Goal: Information Seeking & Learning: Learn about a topic

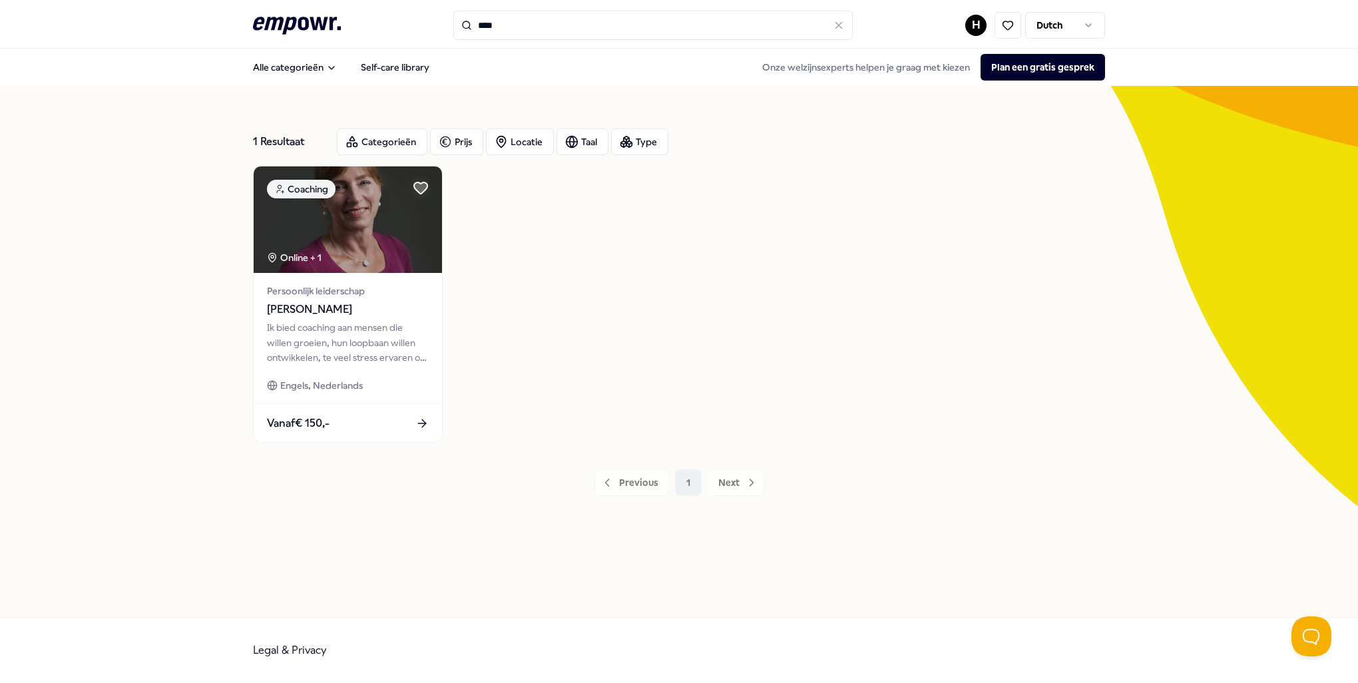
click at [309, 23] on icon ".empowr-logo_svg__cls-1{fill:#03032f}" at bounding box center [297, 25] width 88 height 25
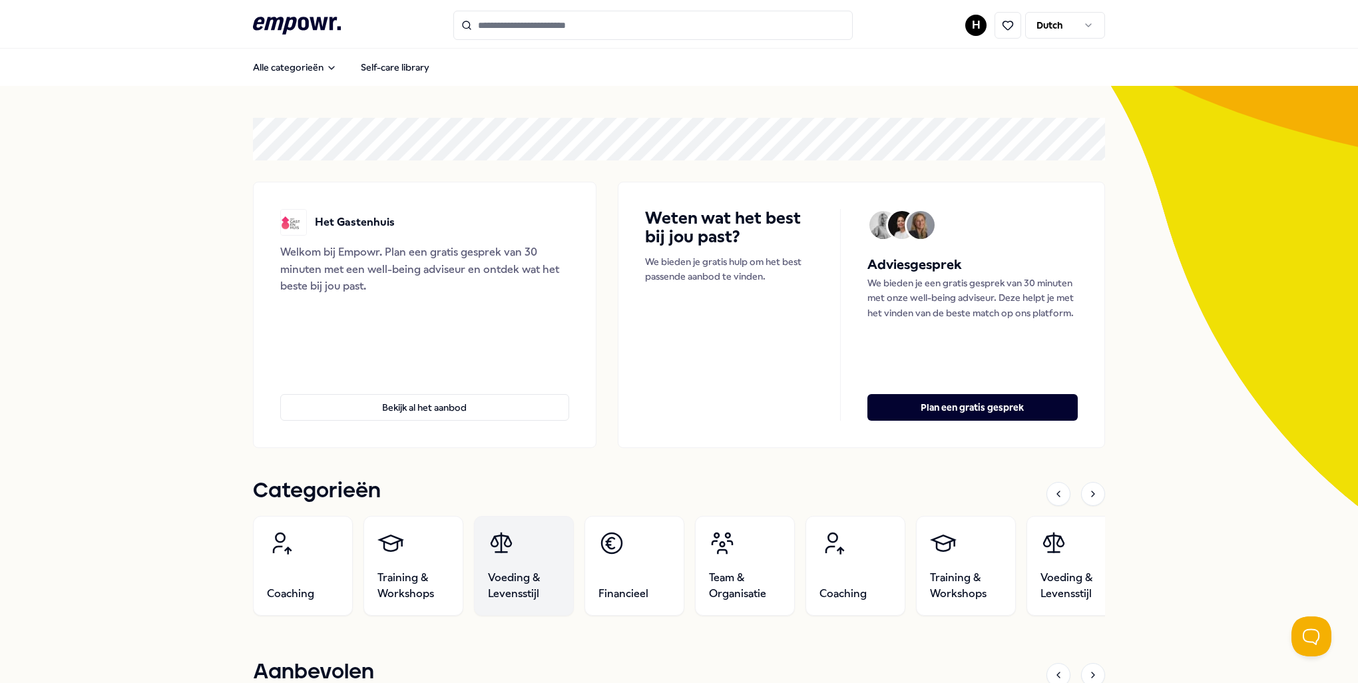
click at [489, 579] on span "Voeding & Levensstijl" at bounding box center [524, 586] width 72 height 32
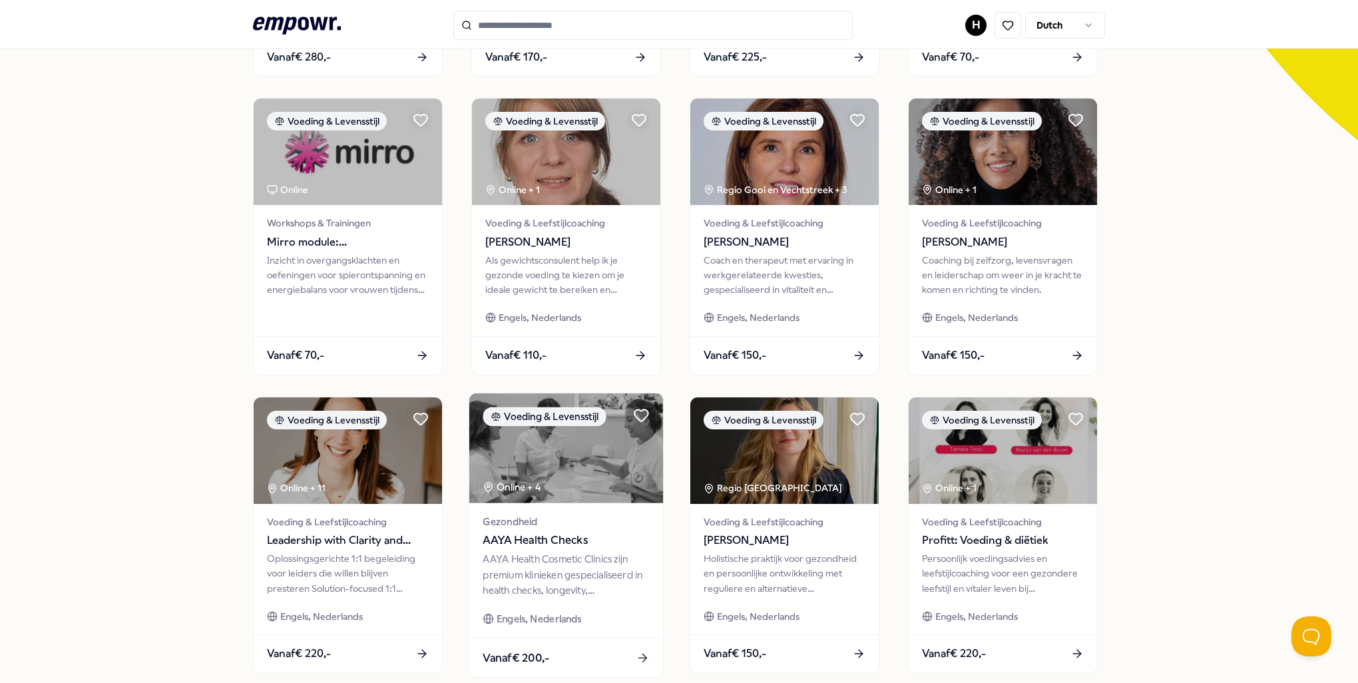
scroll to position [399, 0]
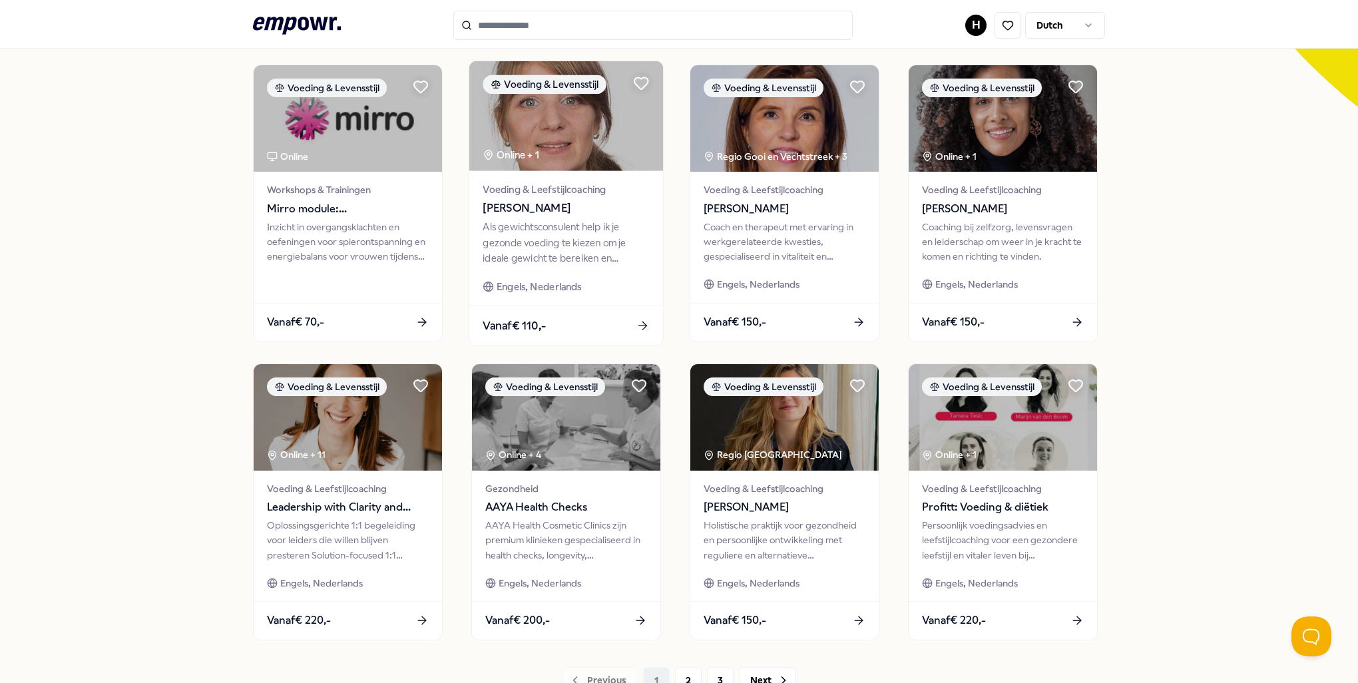
click at [523, 266] on div "Voeding & Leefstijlcoaching [PERSON_NAME] Als gewichtsconsulent help ik je gezo…" at bounding box center [566, 238] width 194 height 134
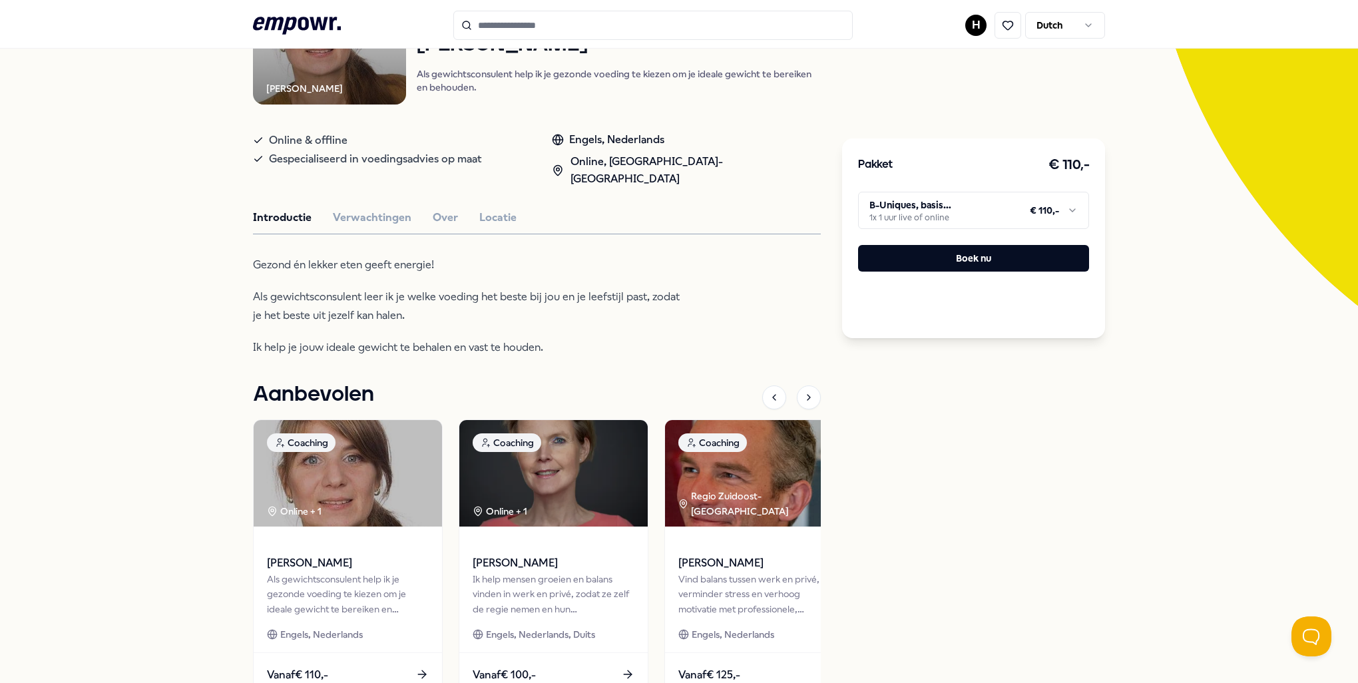
scroll to position [218, 0]
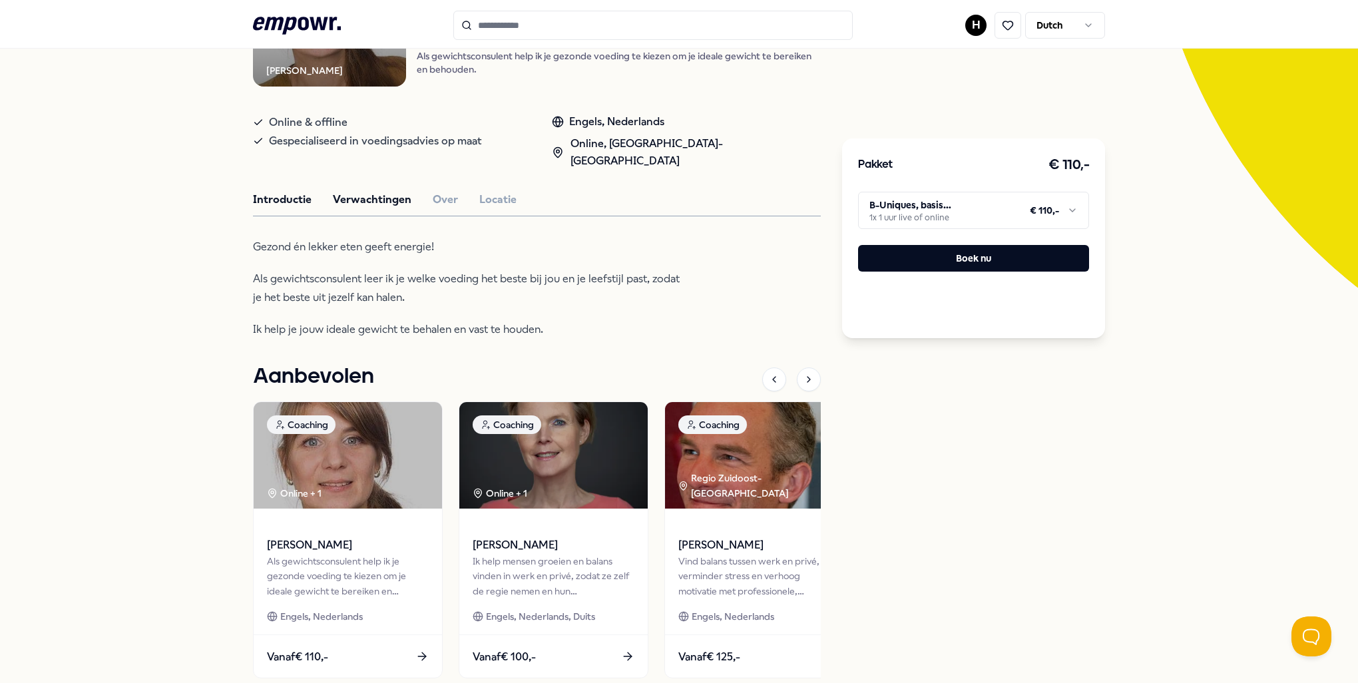
click at [383, 191] on button "Verwachtingen" at bounding box center [372, 199] width 79 height 17
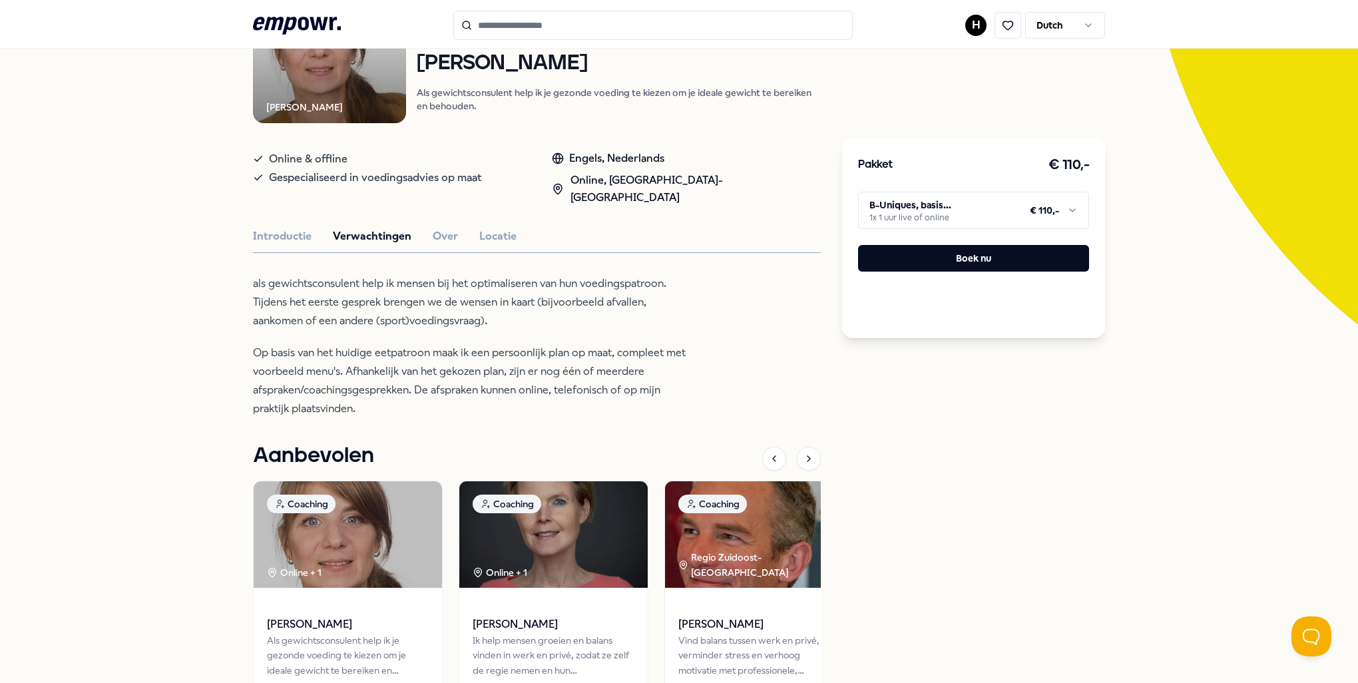
scroll to position [152, 0]
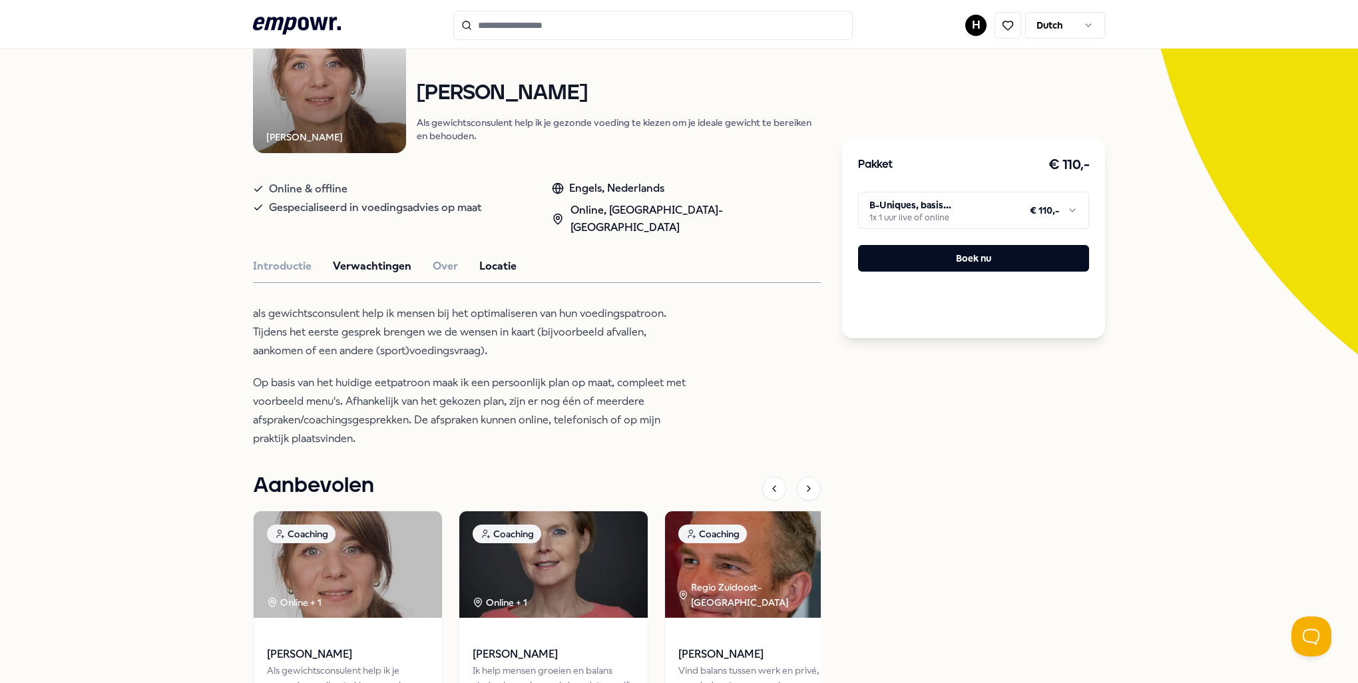
click at [479, 258] on button "Locatie" at bounding box center [497, 266] width 37 height 17
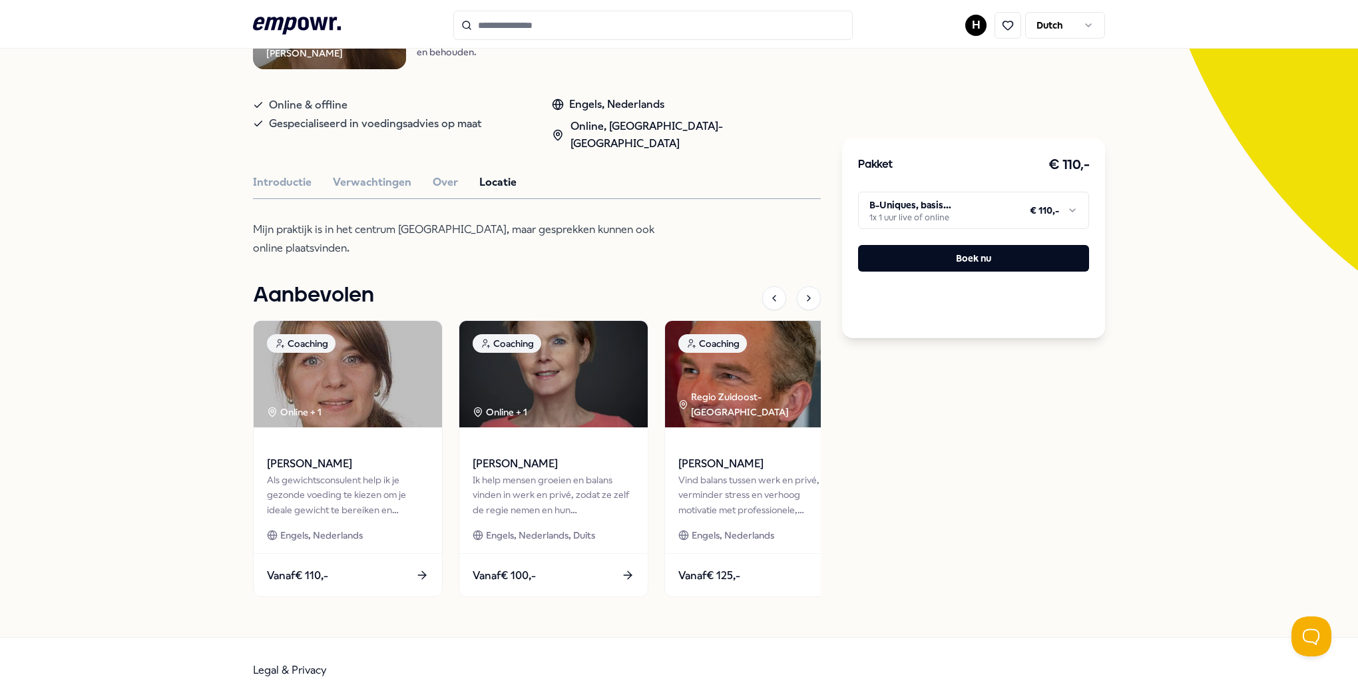
scroll to position [238, 0]
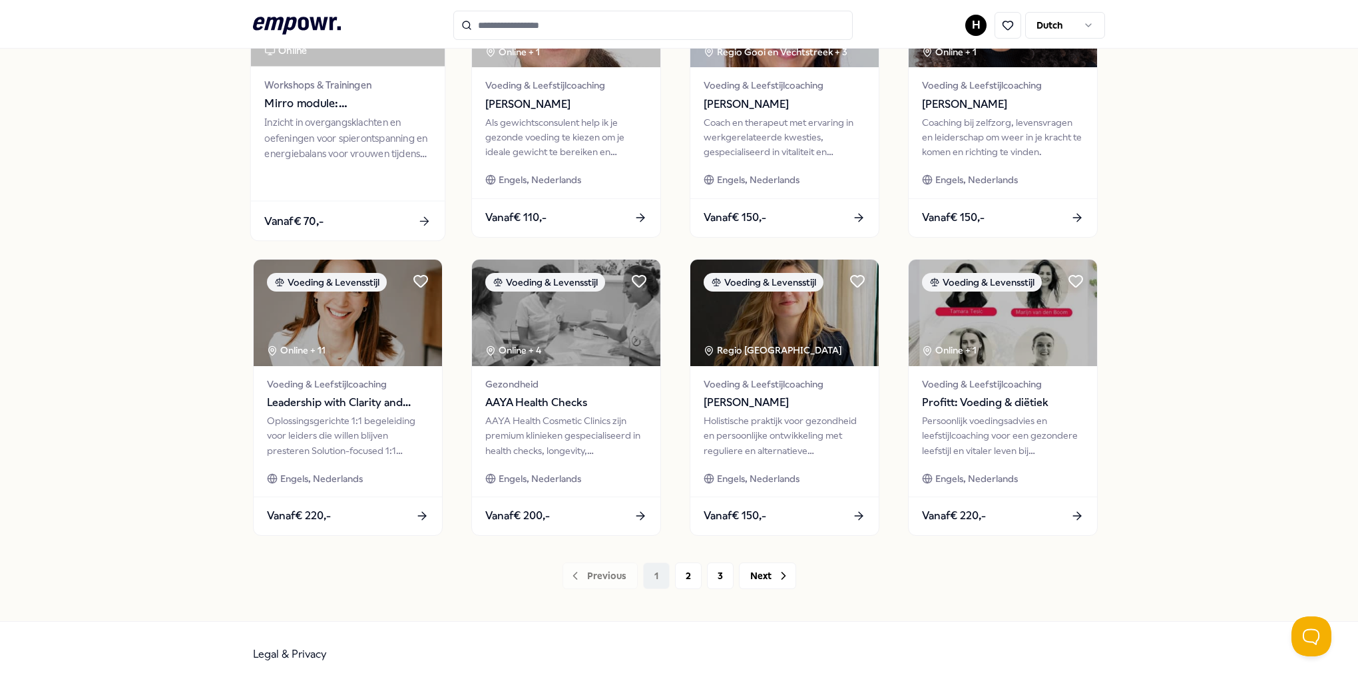
scroll to position [507, 0]
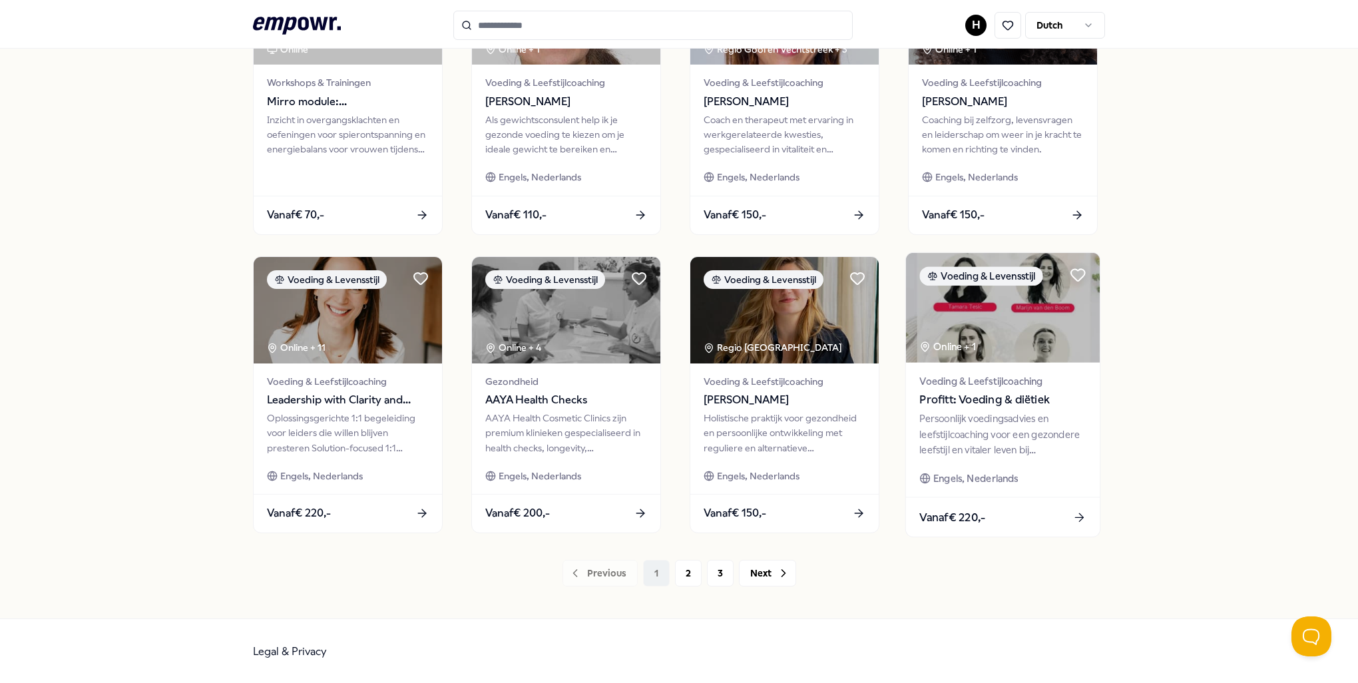
click at [975, 450] on div "Persoonlijk voedingsadvies en leefstijlcoaching voor een gezondere leefstijl en…" at bounding box center [1002, 434] width 166 height 46
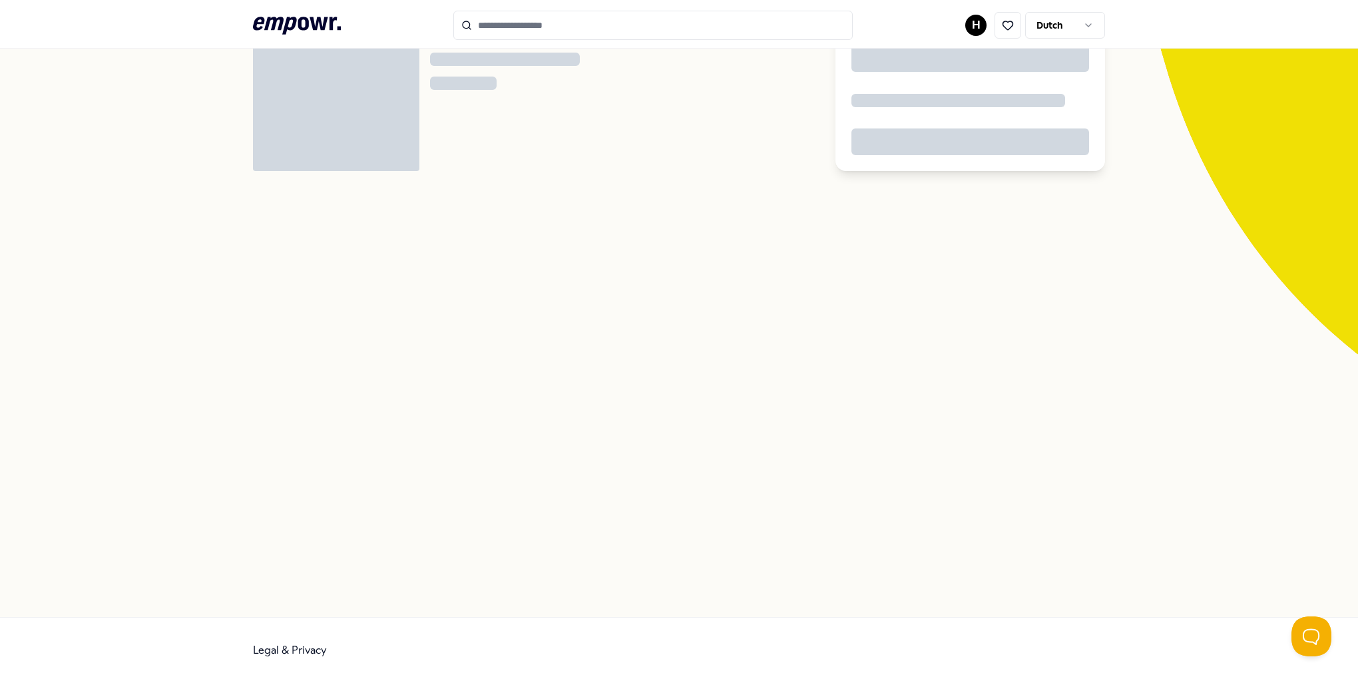
scroll to position [85, 0]
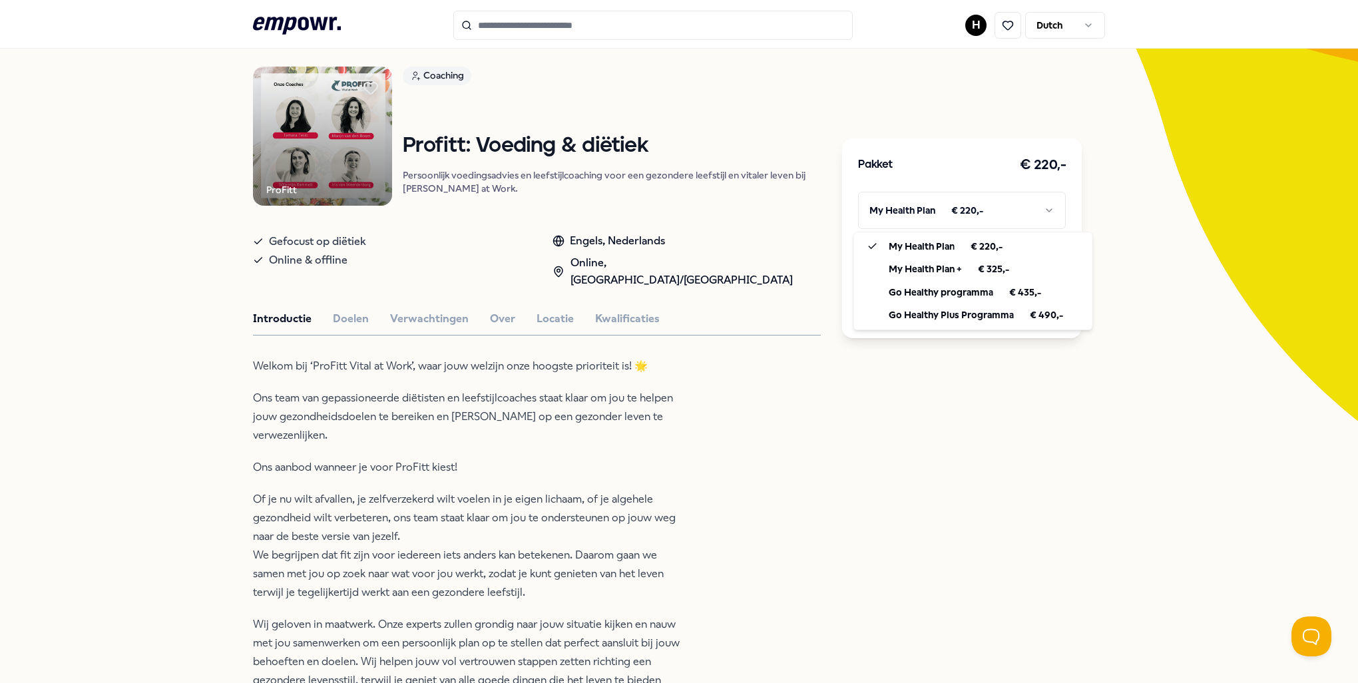
click at [965, 222] on html ".empowr-logo_svg__cls-1{fill:#03032f} H Dutch Alle categorieën Self-care librar…" at bounding box center [679, 341] width 1358 height 683
click at [487, 479] on html ".empowr-logo_svg__cls-1{fill:#03032f} H Dutch Alle categorieën Self-care librar…" at bounding box center [679, 341] width 1358 height 683
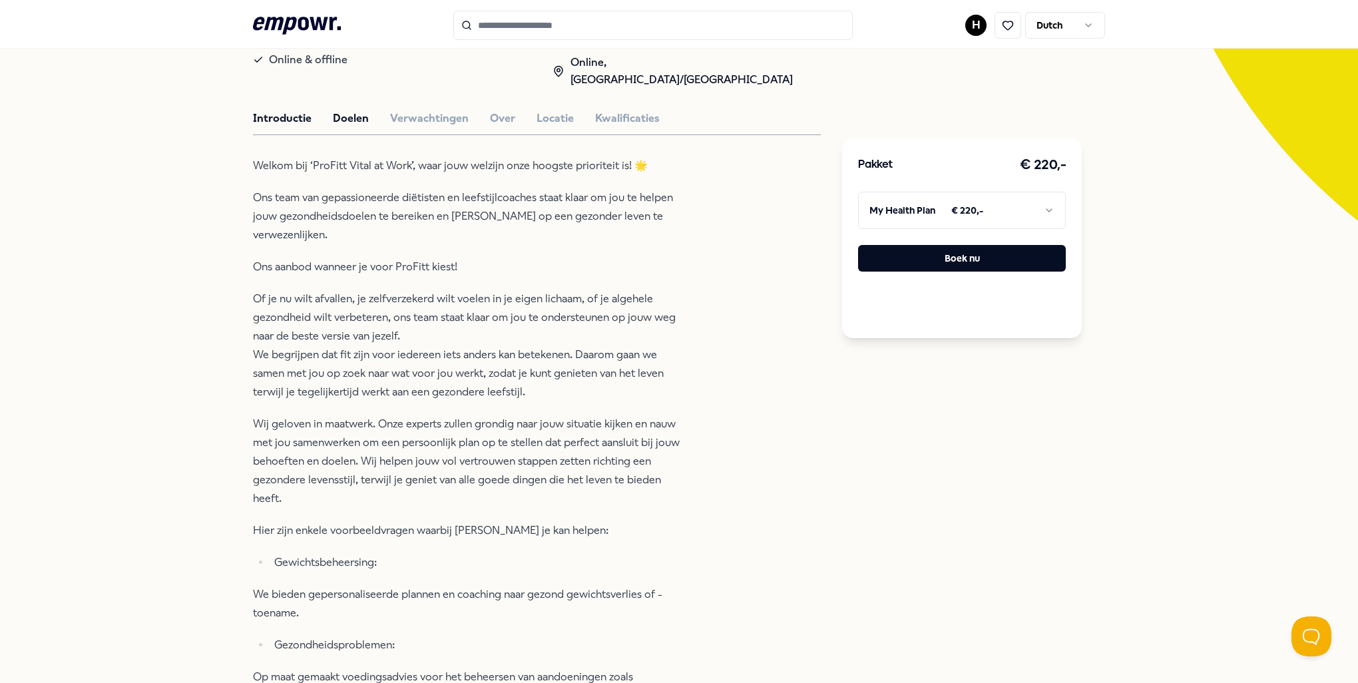
scroll to position [152, 0]
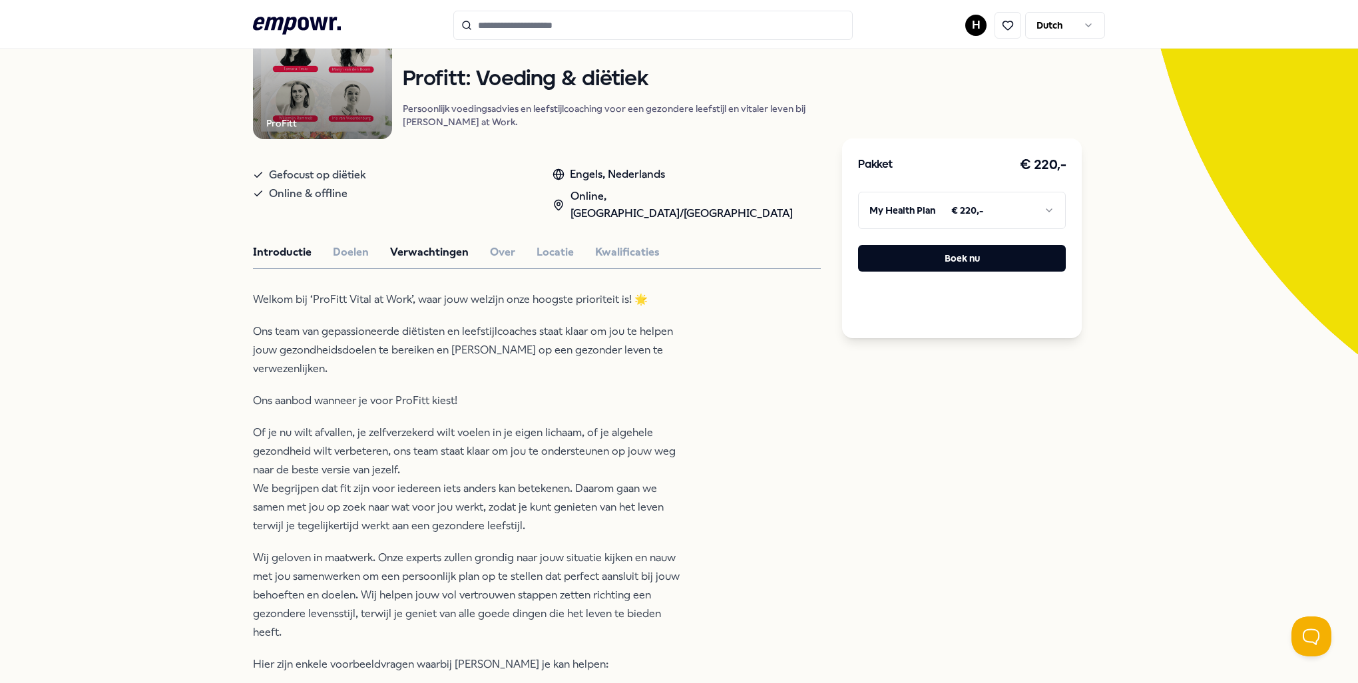
click at [432, 244] on button "Verwachtingen" at bounding box center [429, 252] width 79 height 17
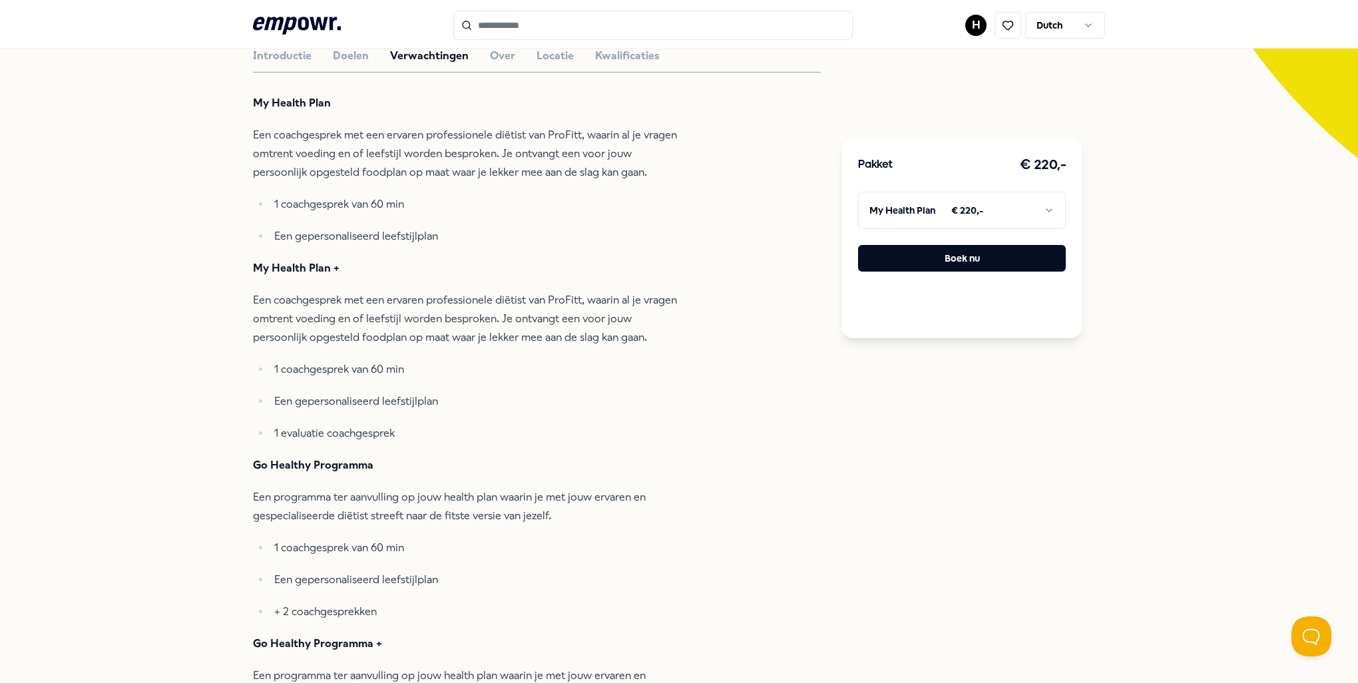
scroll to position [352, 0]
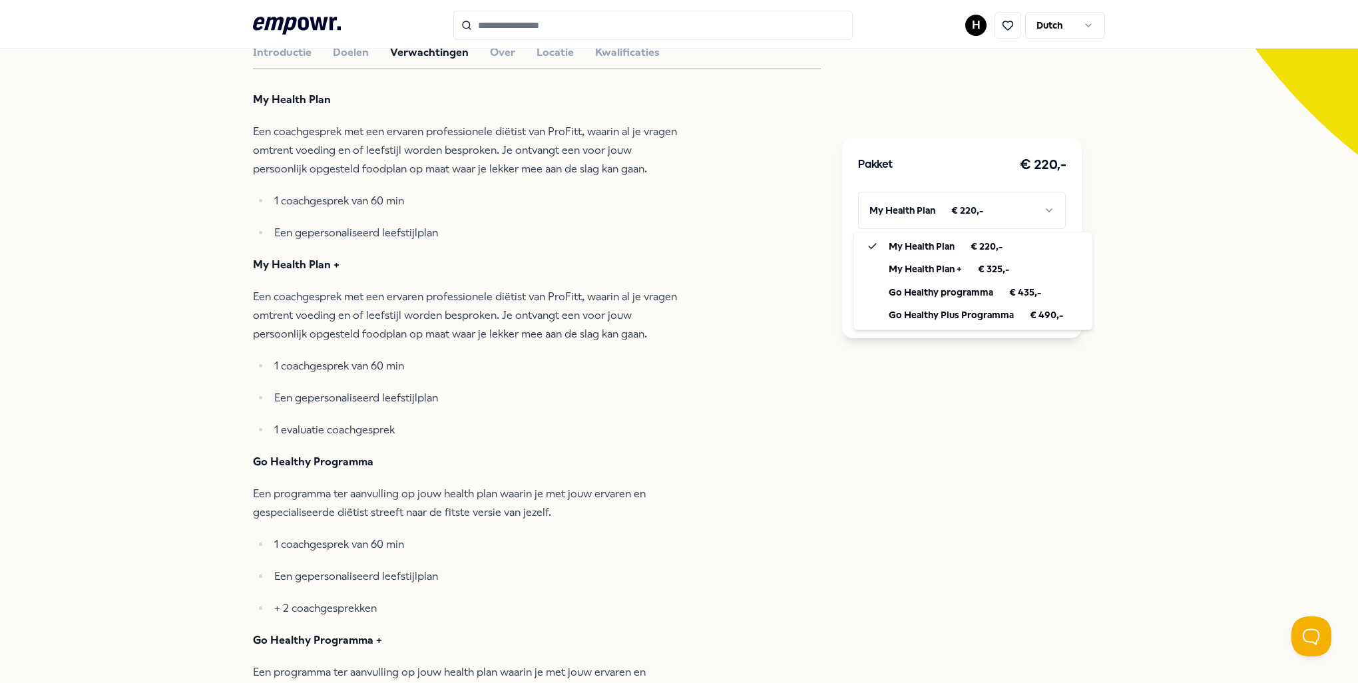
click at [925, 193] on html ".empowr-logo_svg__cls-1{fill:#03032f} H Dutch Alle categorieën Self-care librar…" at bounding box center [679, 341] width 1358 height 683
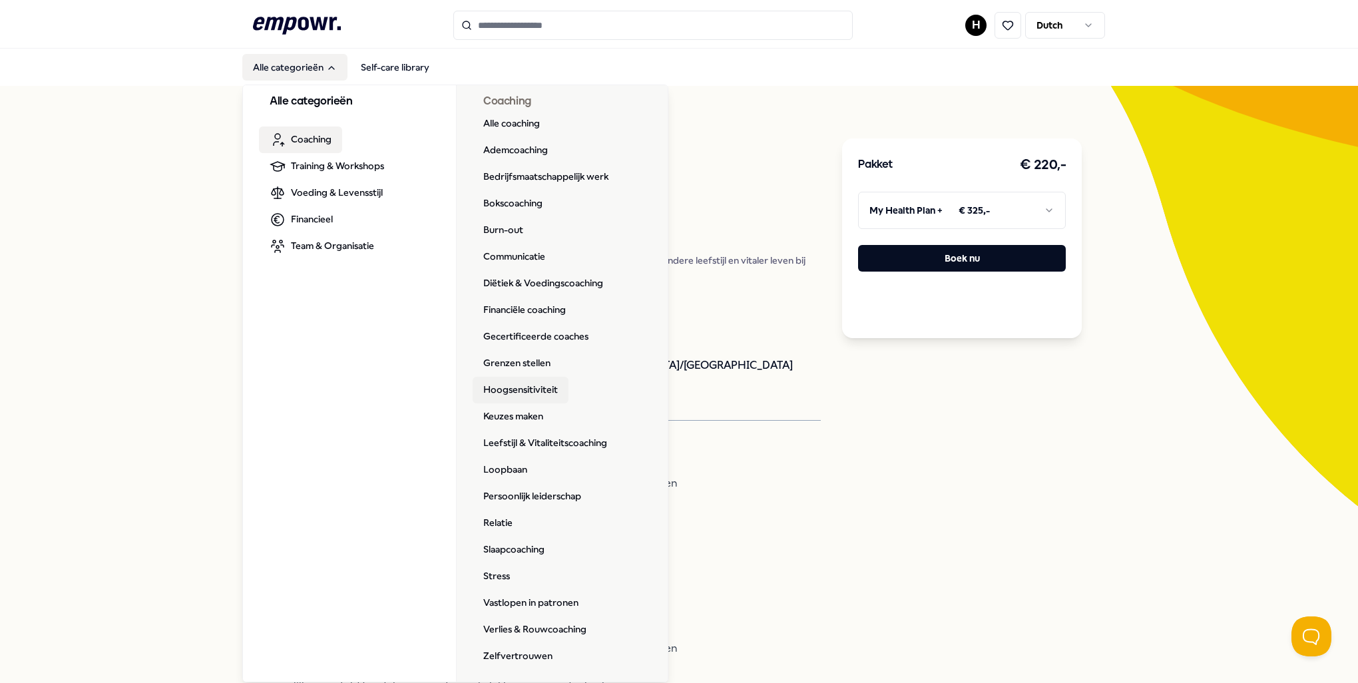
scroll to position [10, 0]
click at [520, 364] on link "Grenzen stellen" at bounding box center [517, 361] width 89 height 27
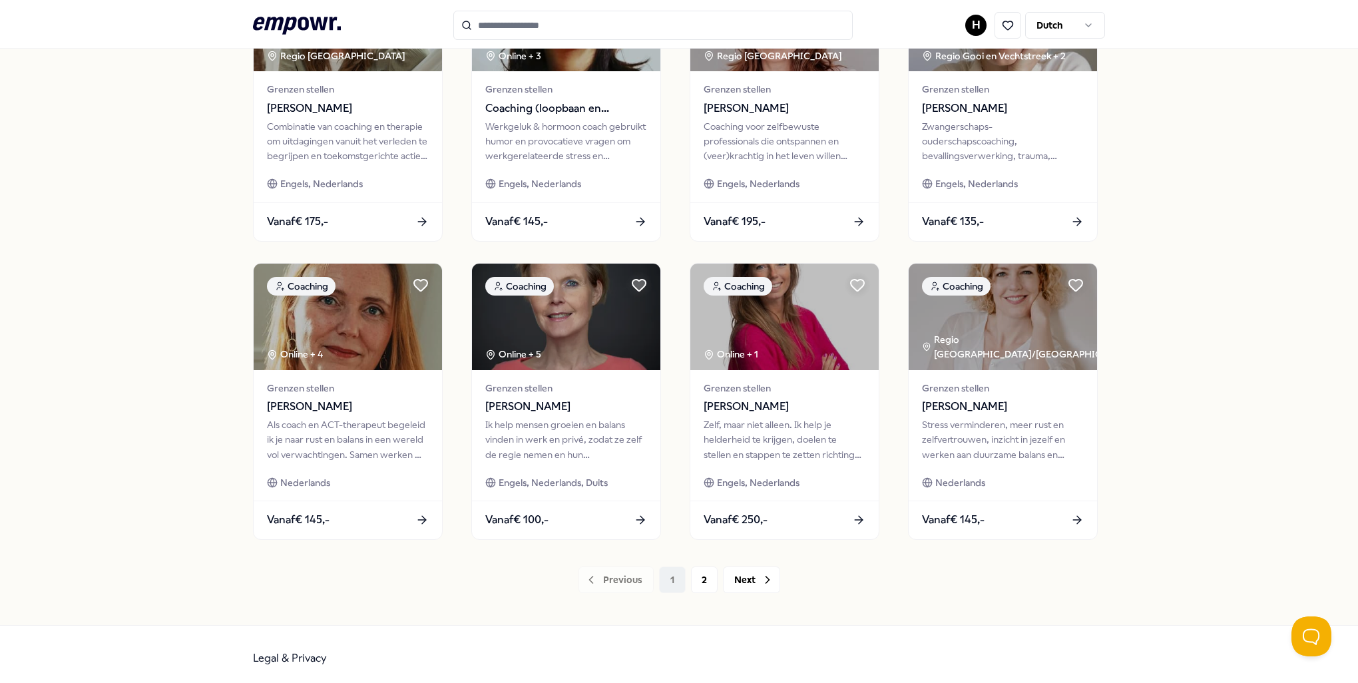
scroll to position [507, 0]
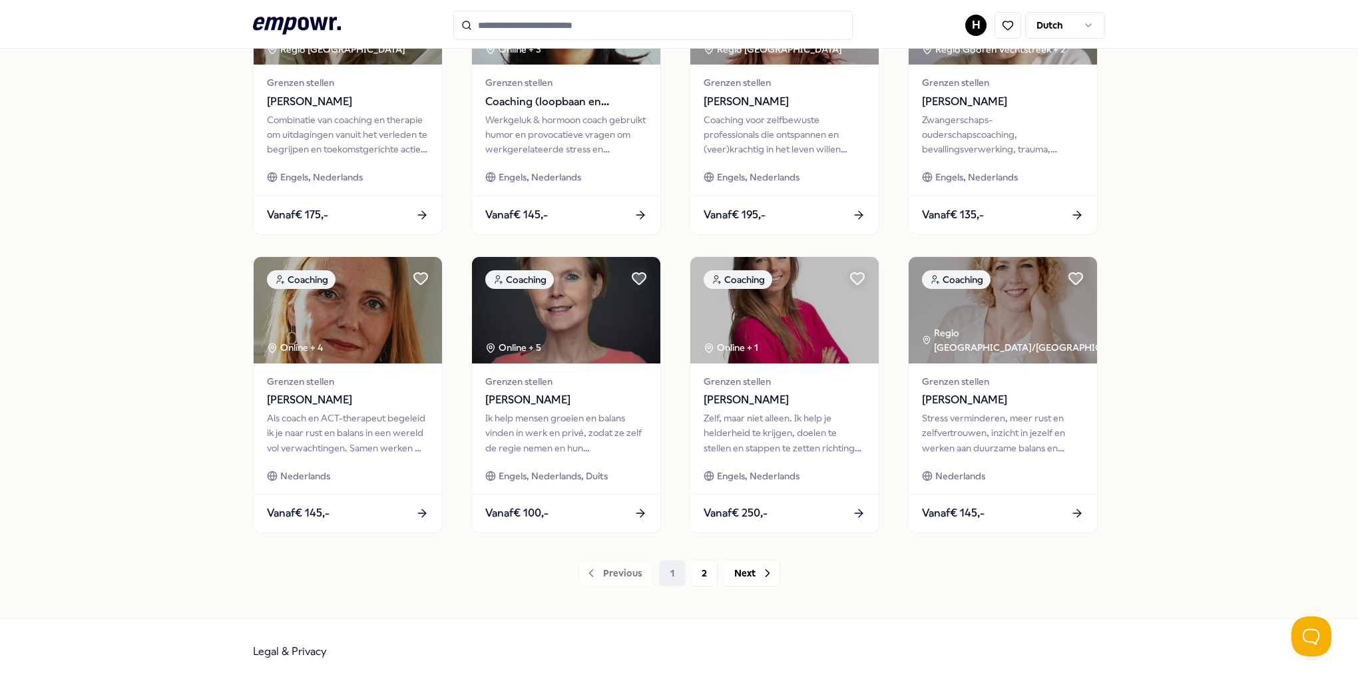
click at [503, 439] on div "Ik help mensen groeien en balans vinden in werk en privé, zodat ze zelf de regi…" at bounding box center [566, 433] width 162 height 45
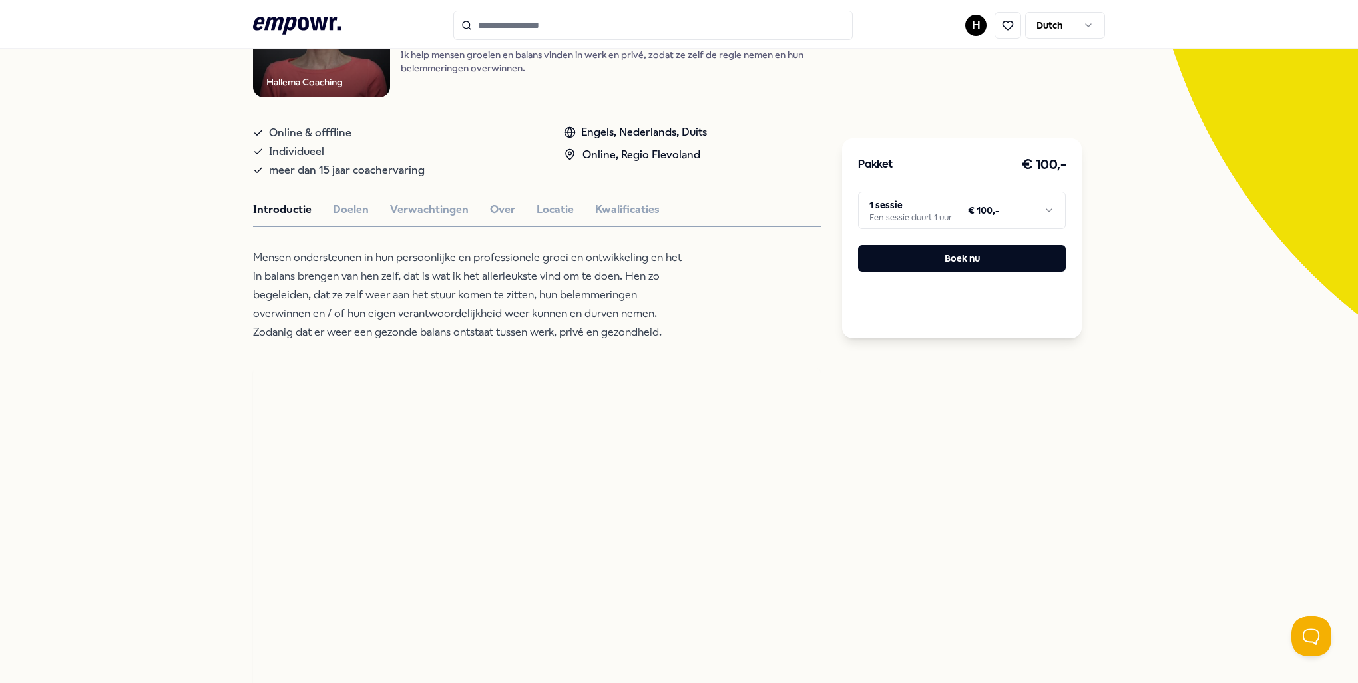
scroll to position [152, 0]
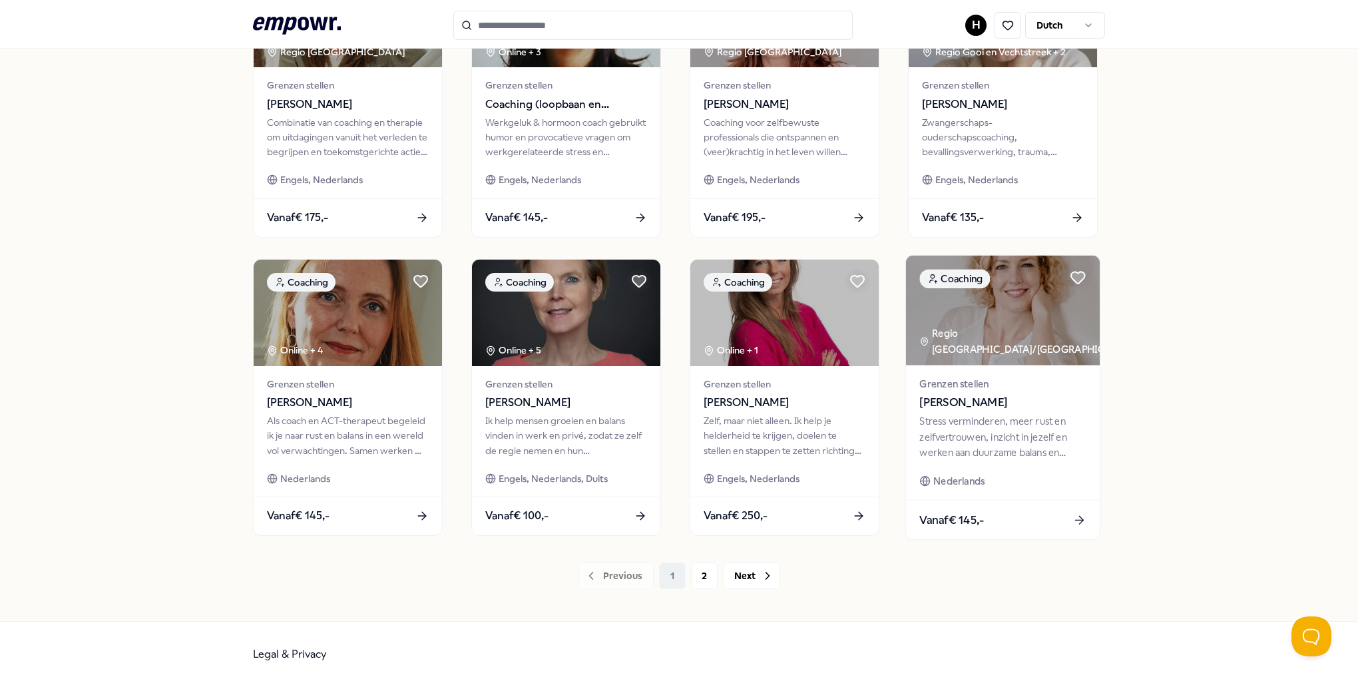
scroll to position [507, 0]
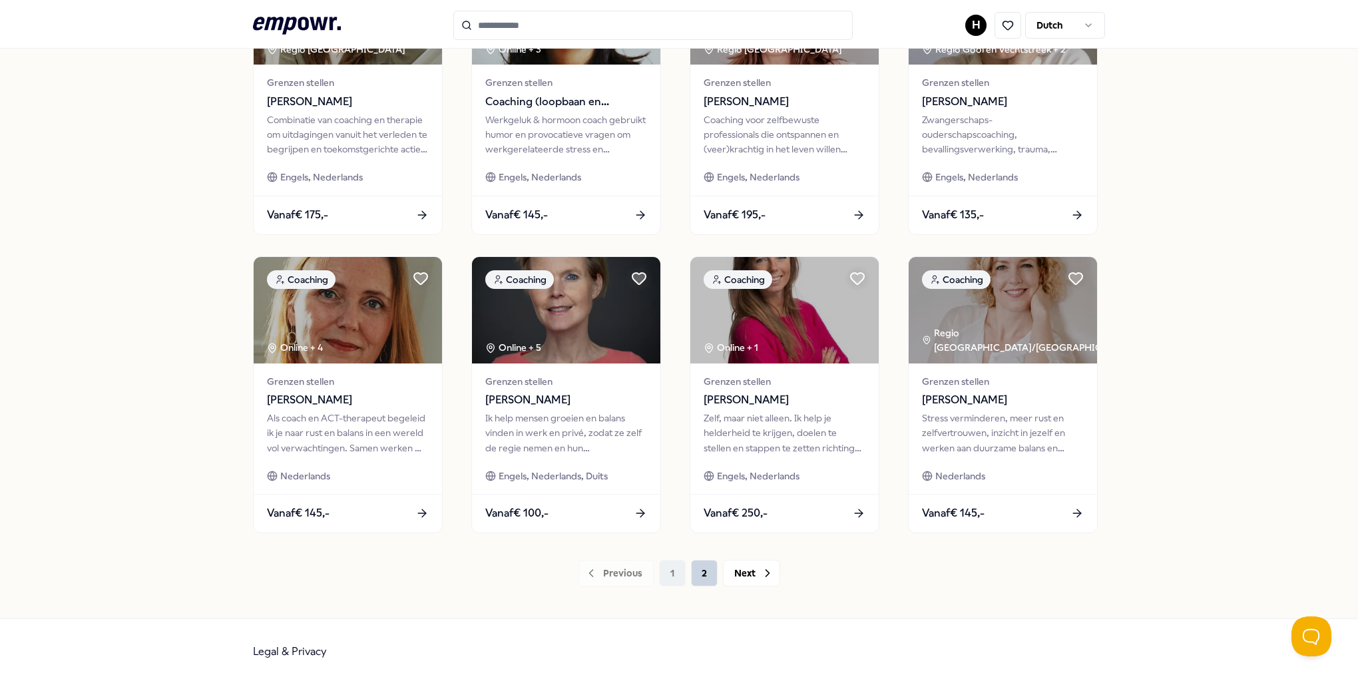
click at [704, 568] on button "2" at bounding box center [704, 573] width 27 height 27
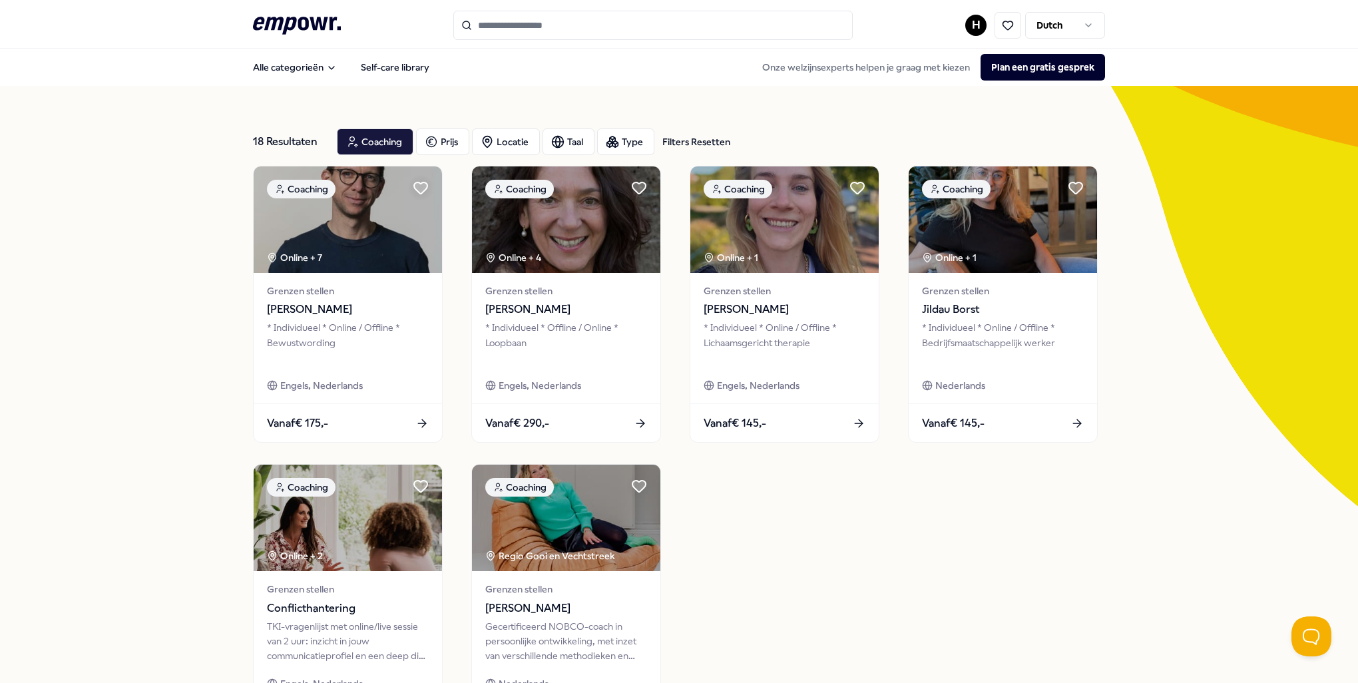
scroll to position [208, 0]
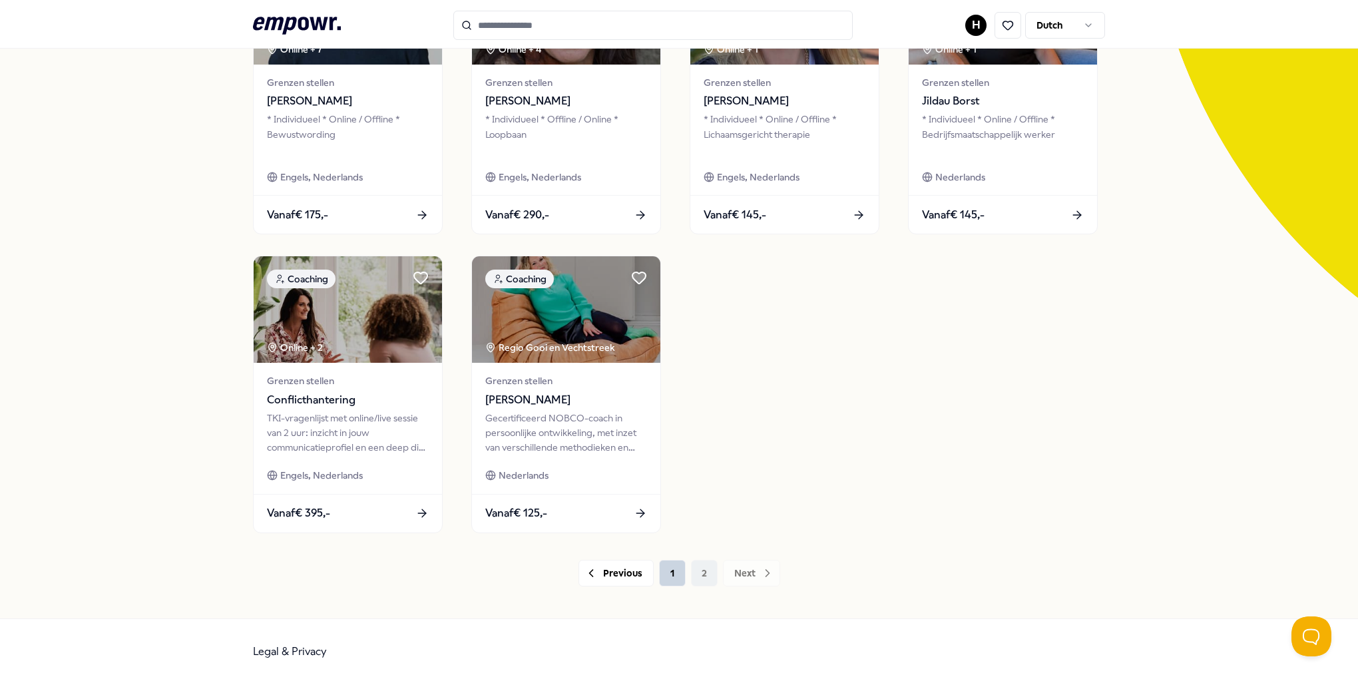
click at [669, 579] on button "1" at bounding box center [672, 573] width 27 height 27
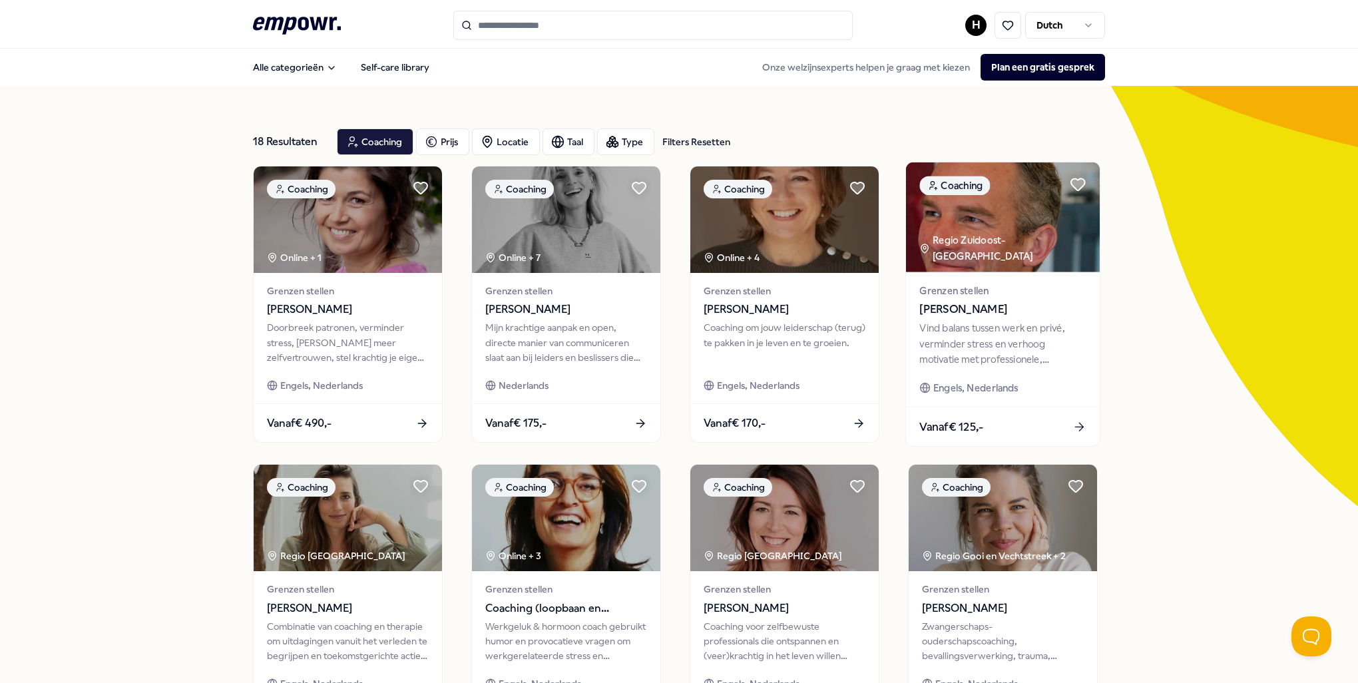
click at [969, 268] on img at bounding box center [1003, 217] width 194 height 110
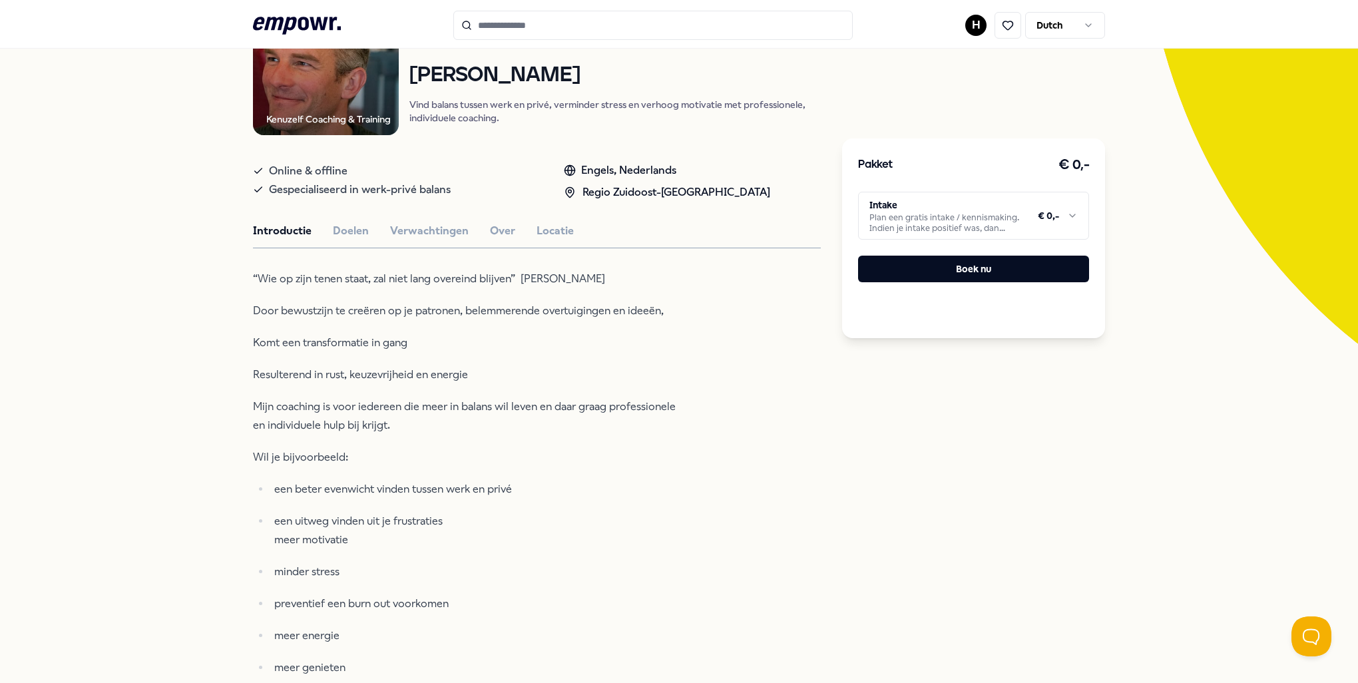
scroll to position [67, 0]
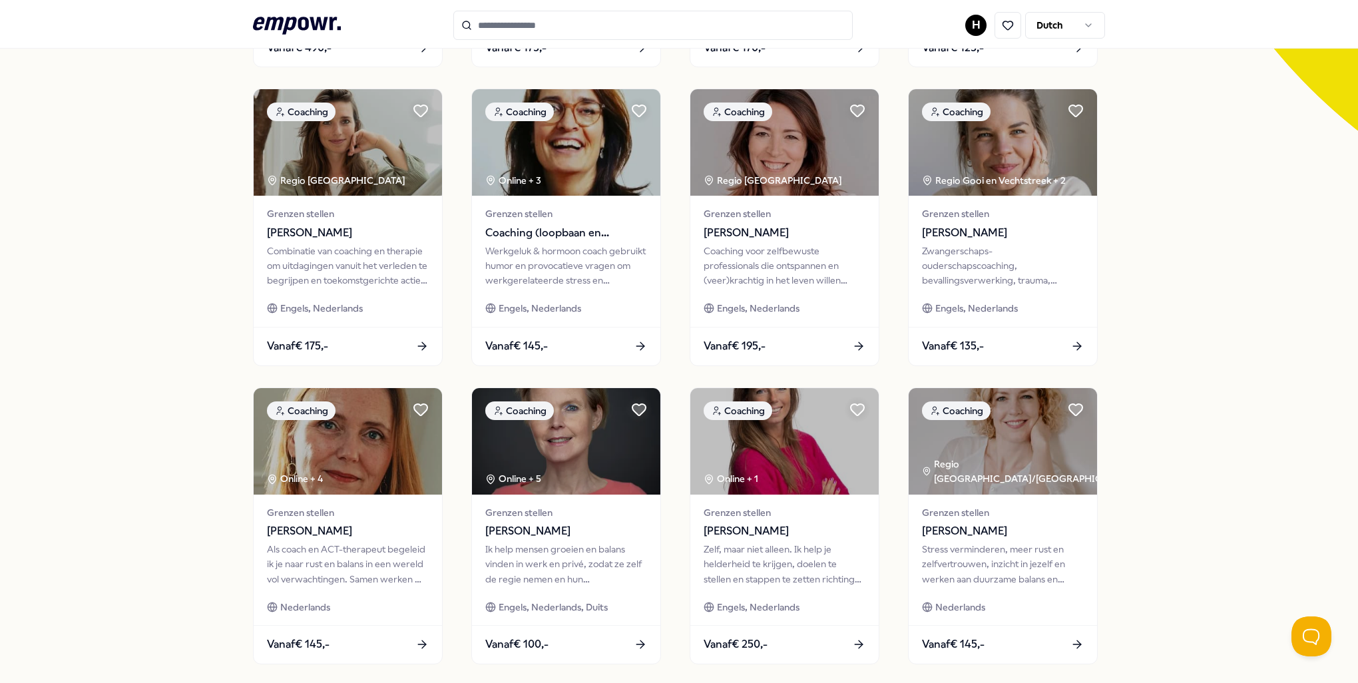
scroll to position [399, 0]
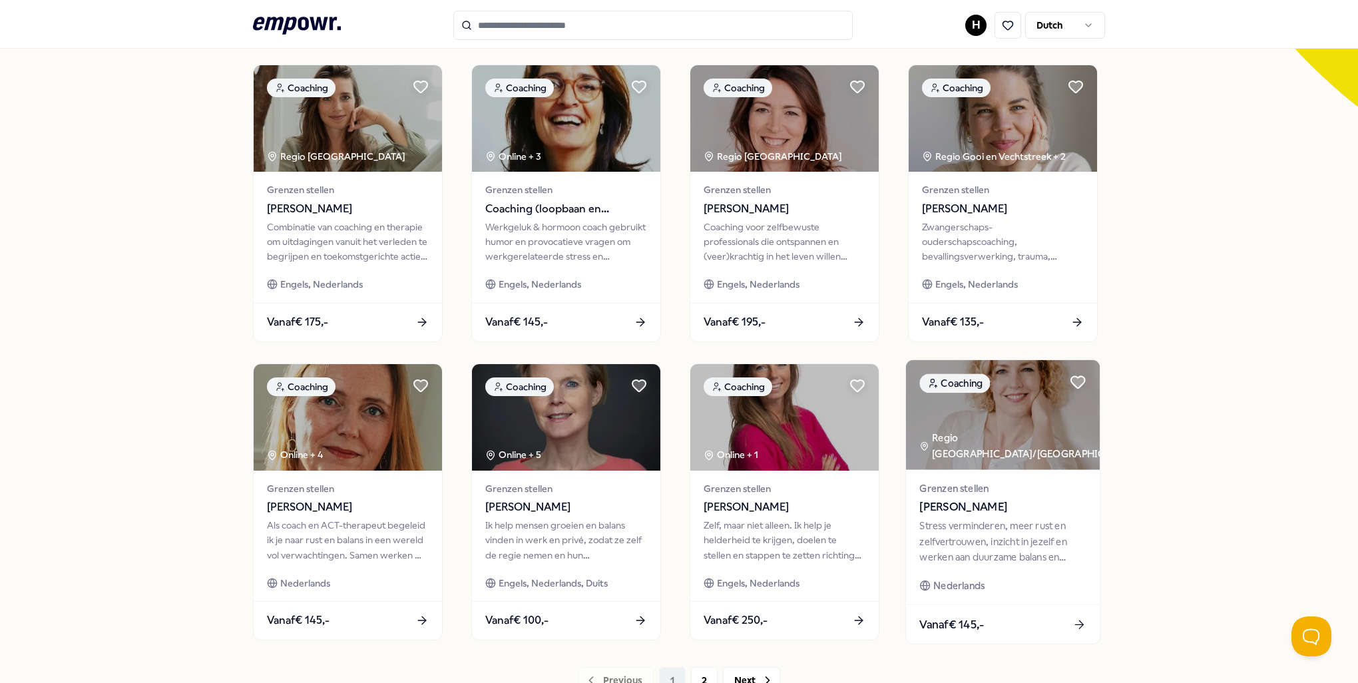
click at [1007, 561] on div "Stress verminderen, meer rust en zelfvertrouwen, inzicht in jezelf en werken aa…" at bounding box center [1002, 542] width 166 height 46
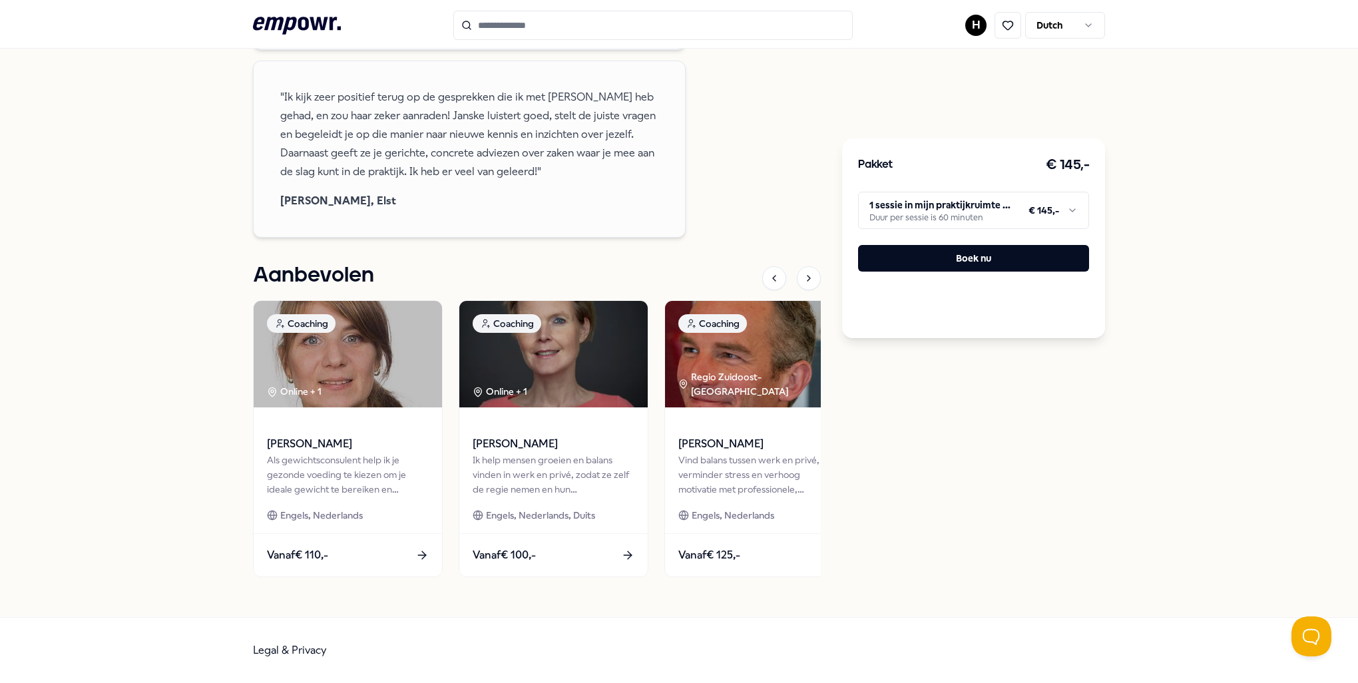
scroll to position [1550, 0]
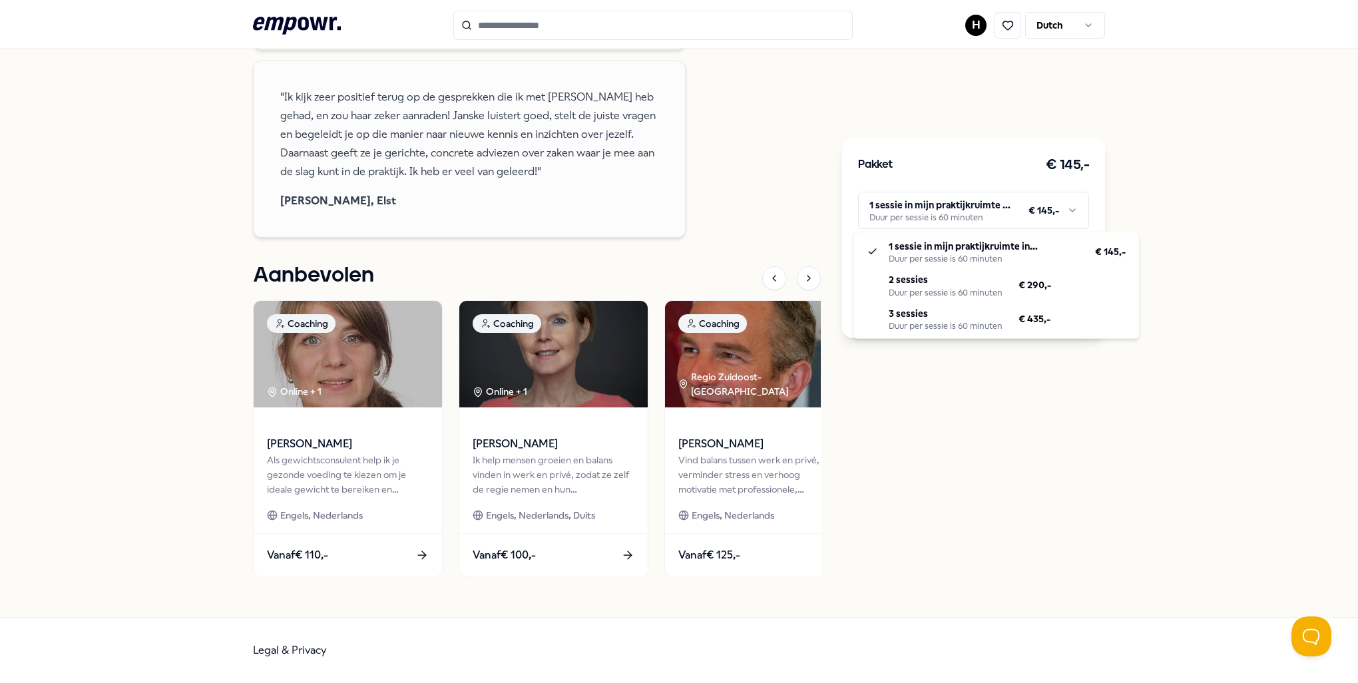
click at [885, 199] on html ".empowr-logo_svg__cls-1{fill:#03032f} H Dutch Alle categorieën Self-care librar…" at bounding box center [679, 341] width 1358 height 683
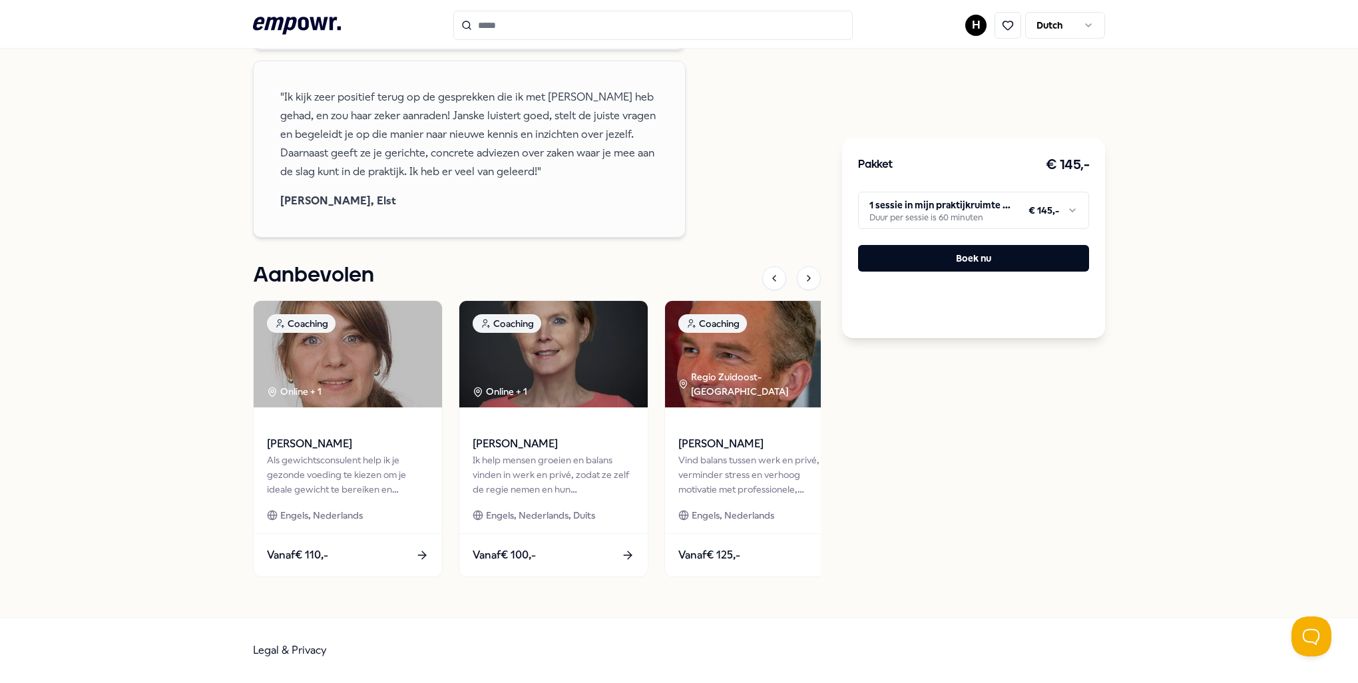
click at [885, 199] on html ".empowr-logo_svg__cls-1{fill:#03032f} H Dutch Alle categorieën Self-care librar…" at bounding box center [679, 341] width 1358 height 683
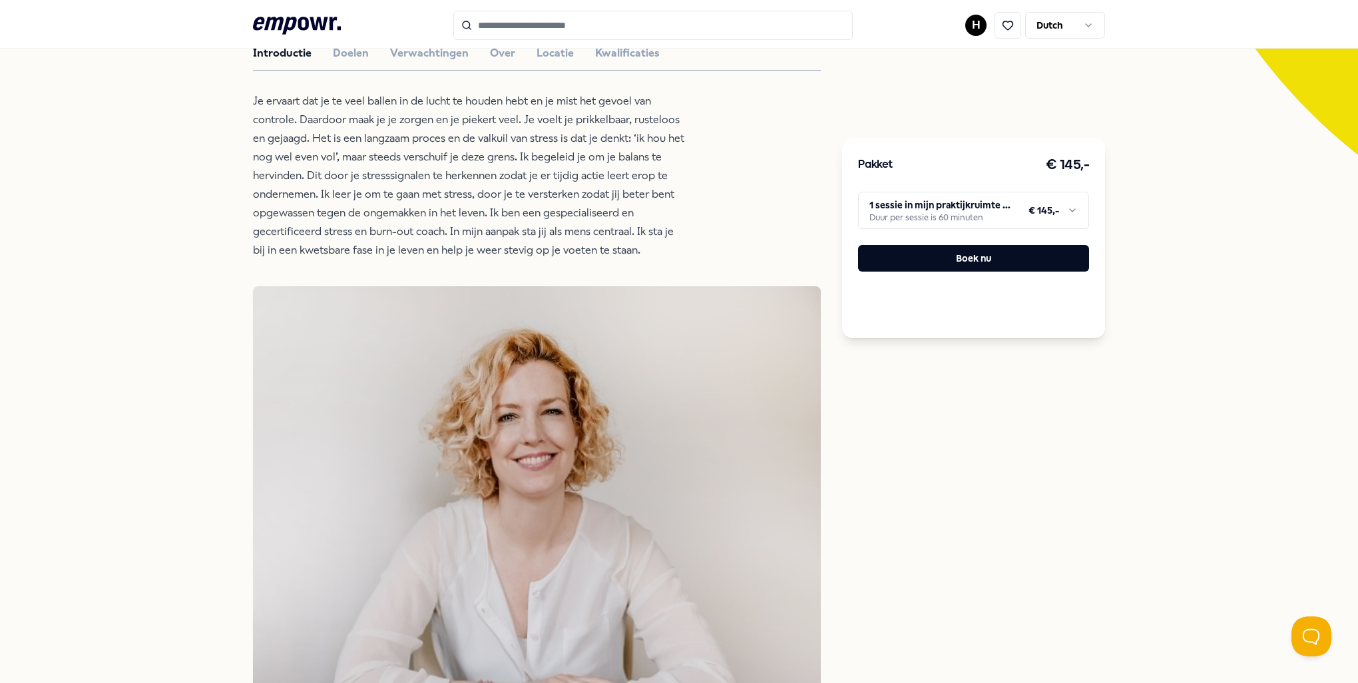
scroll to position [0, 0]
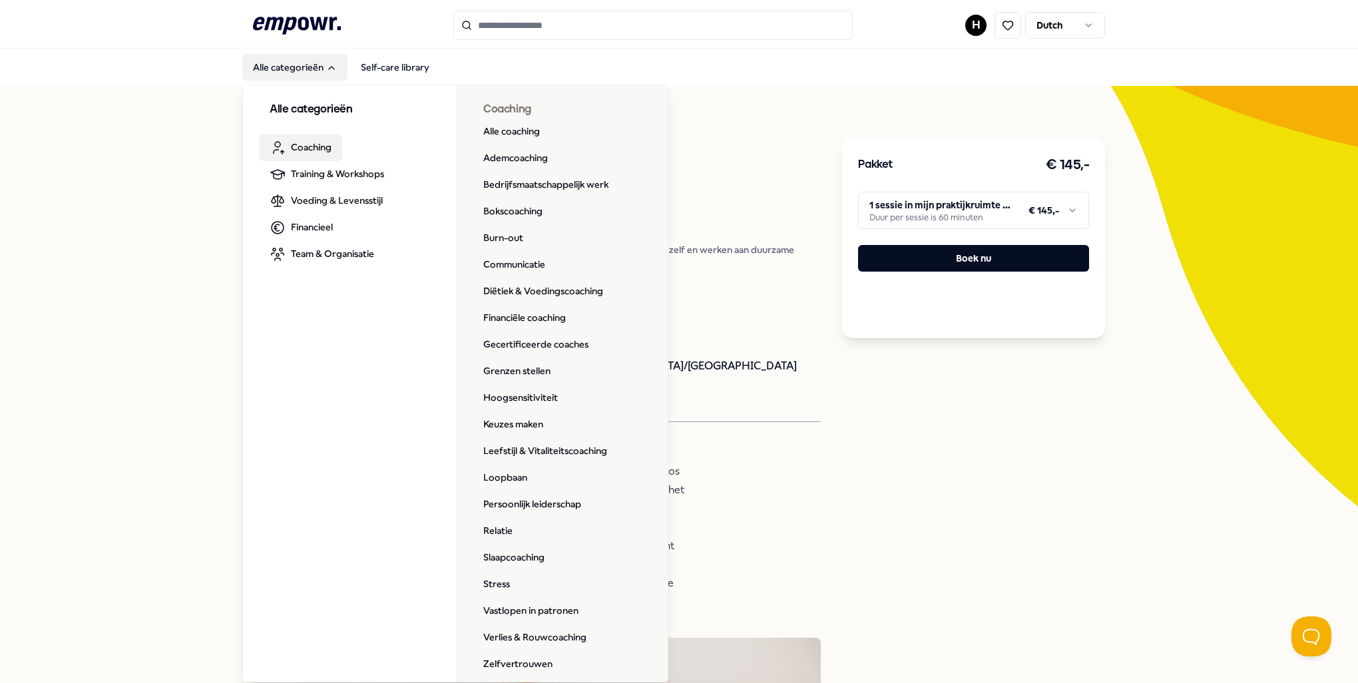
click at [314, 141] on span "Coaching" at bounding box center [311, 147] width 41 height 15
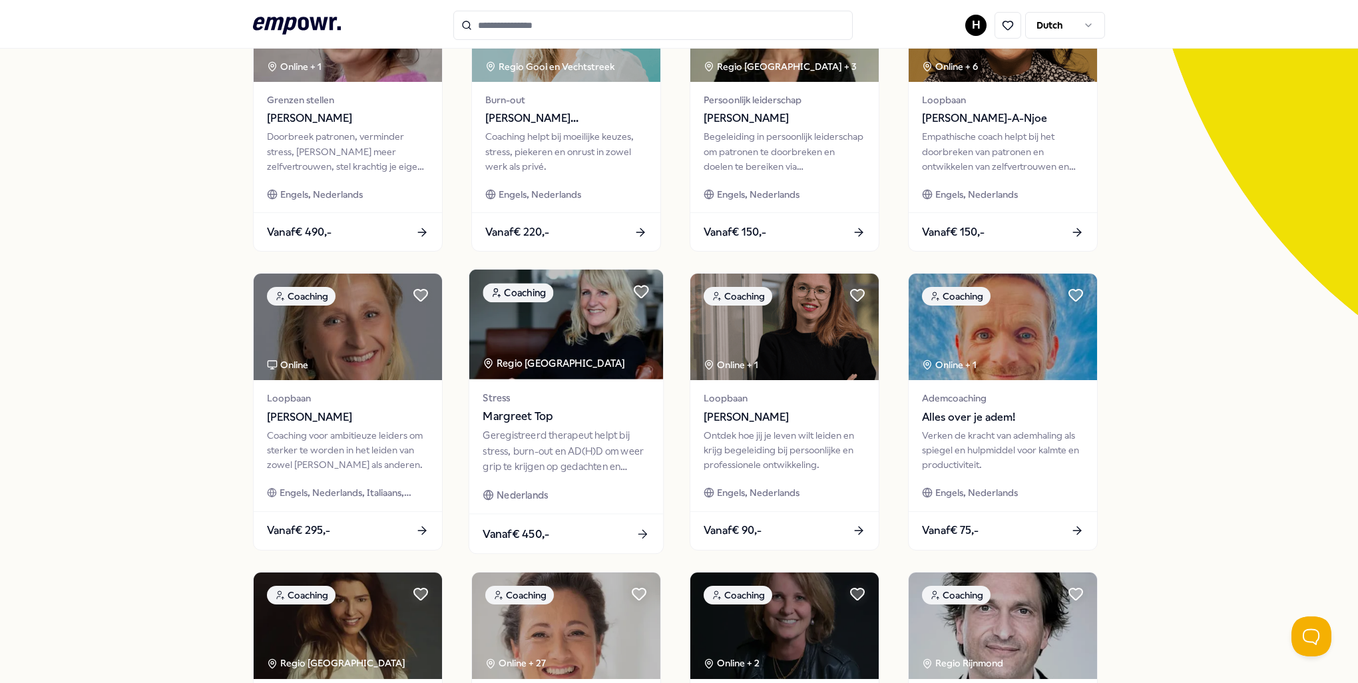
scroll to position [266, 0]
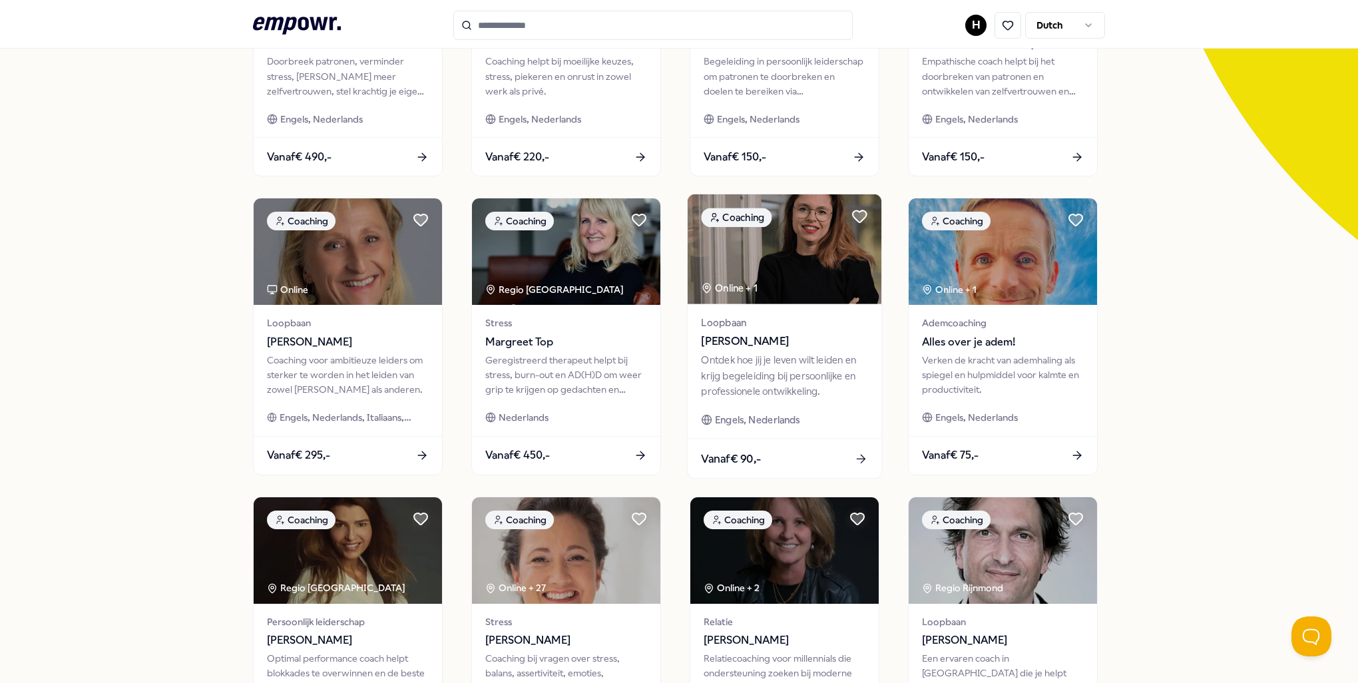
click at [767, 350] on span "[PERSON_NAME]" at bounding box center [784, 341] width 166 height 17
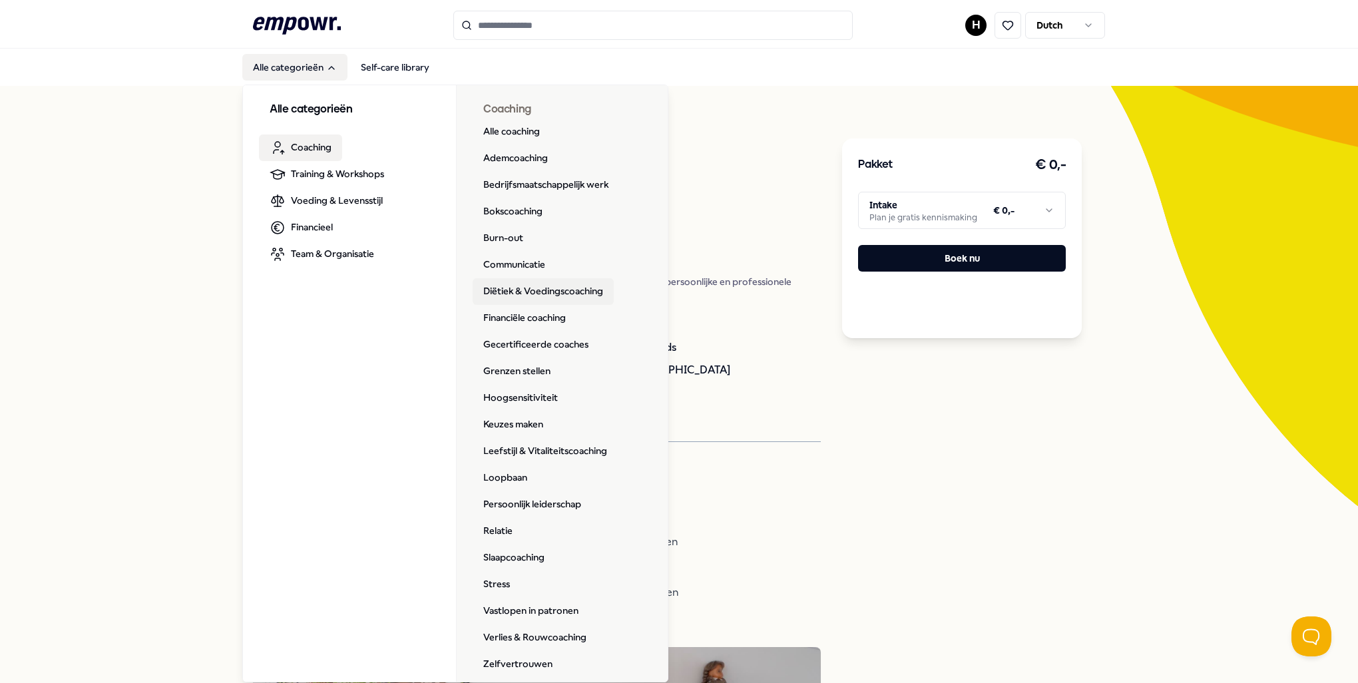
click at [535, 296] on link "Diëtiek & Voedingscoaching" at bounding box center [543, 291] width 141 height 27
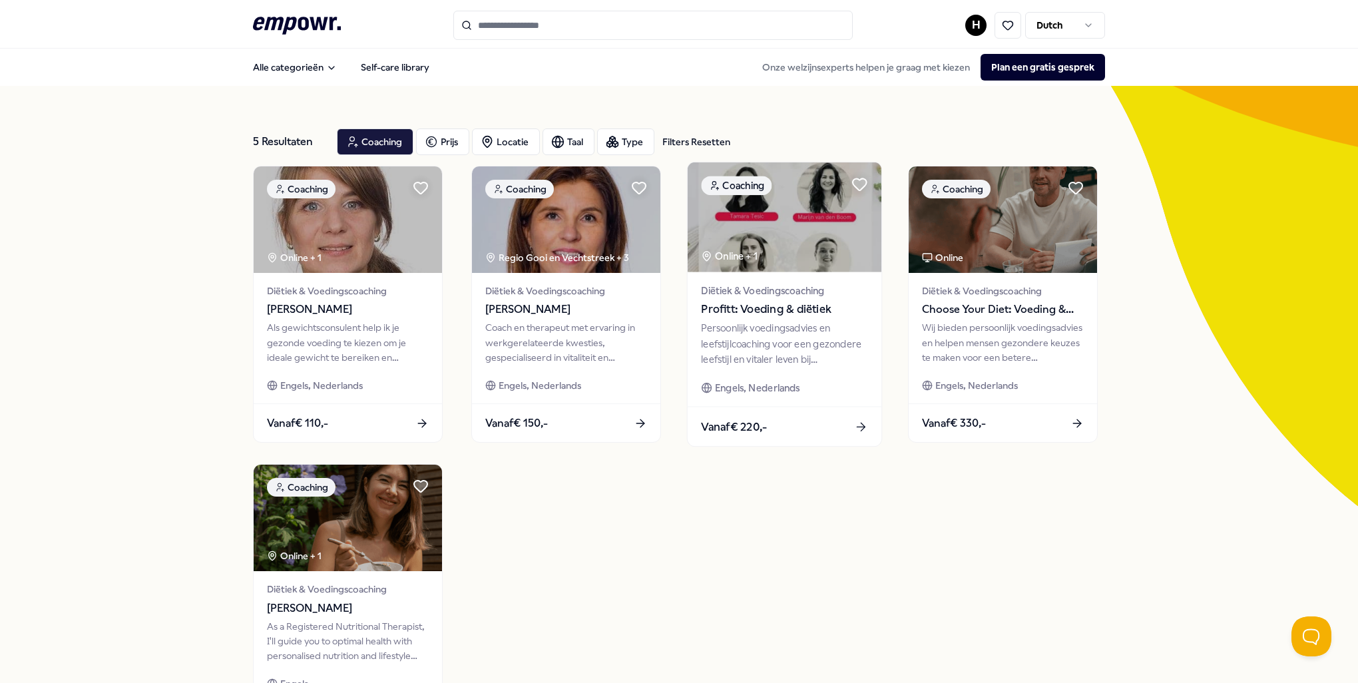
click at [820, 311] on span "Profitt: Voeding & diëtiek" at bounding box center [784, 309] width 166 height 17
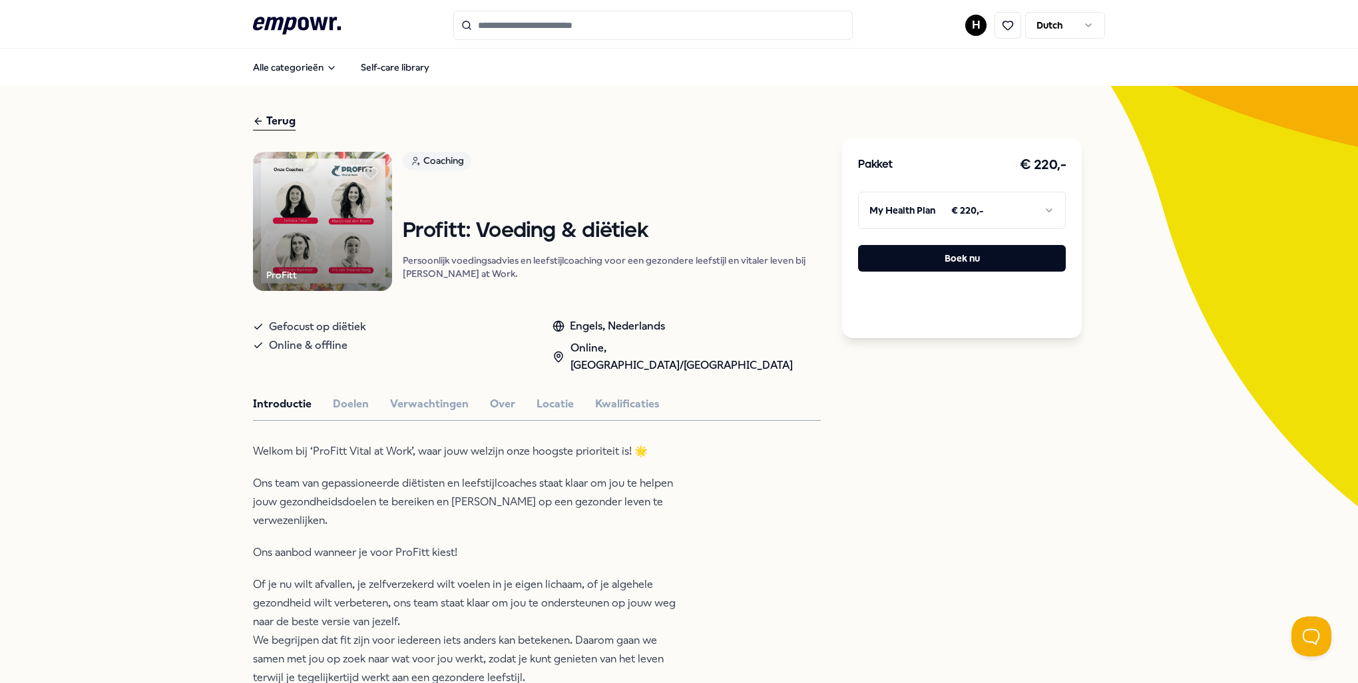
click at [506, 395] on div "Introductie Doelen Verwachtingen Over Locatie Kwalificaties" at bounding box center [537, 403] width 568 height 17
click at [490, 395] on button "Over" at bounding box center [502, 403] width 25 height 17
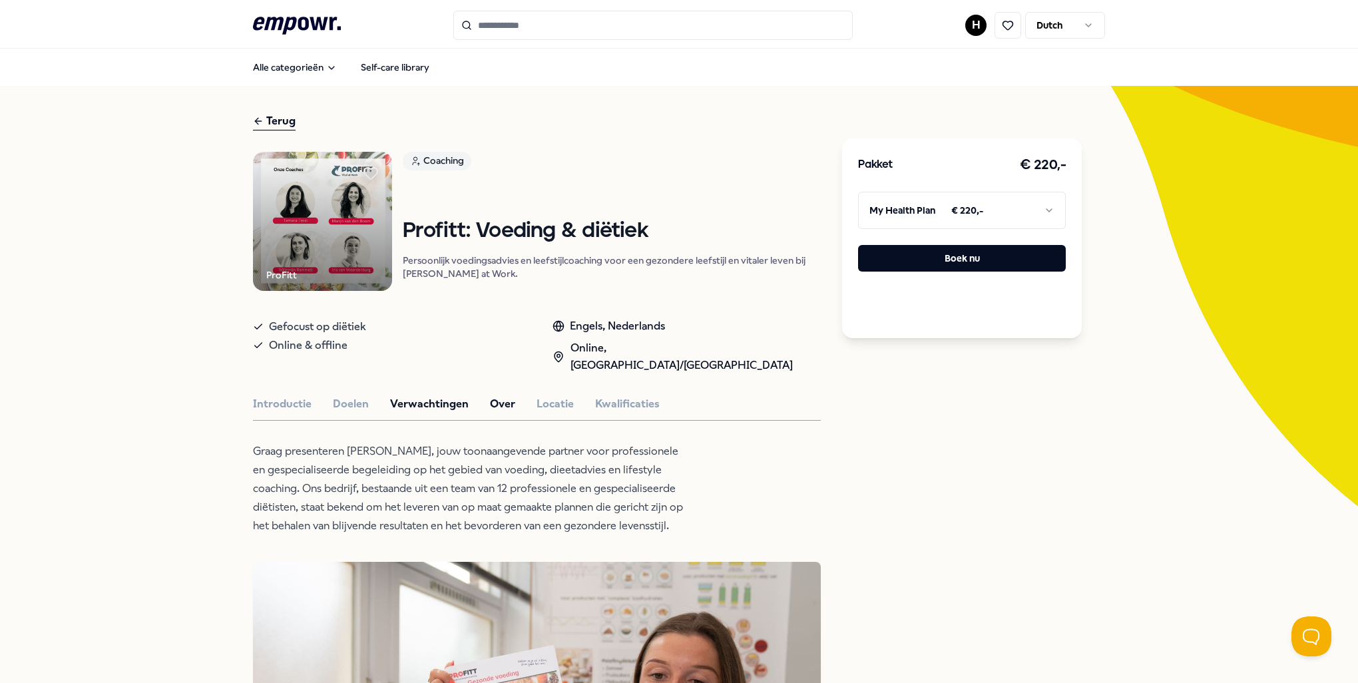
click at [415, 395] on button "Verwachtingen" at bounding box center [429, 403] width 79 height 17
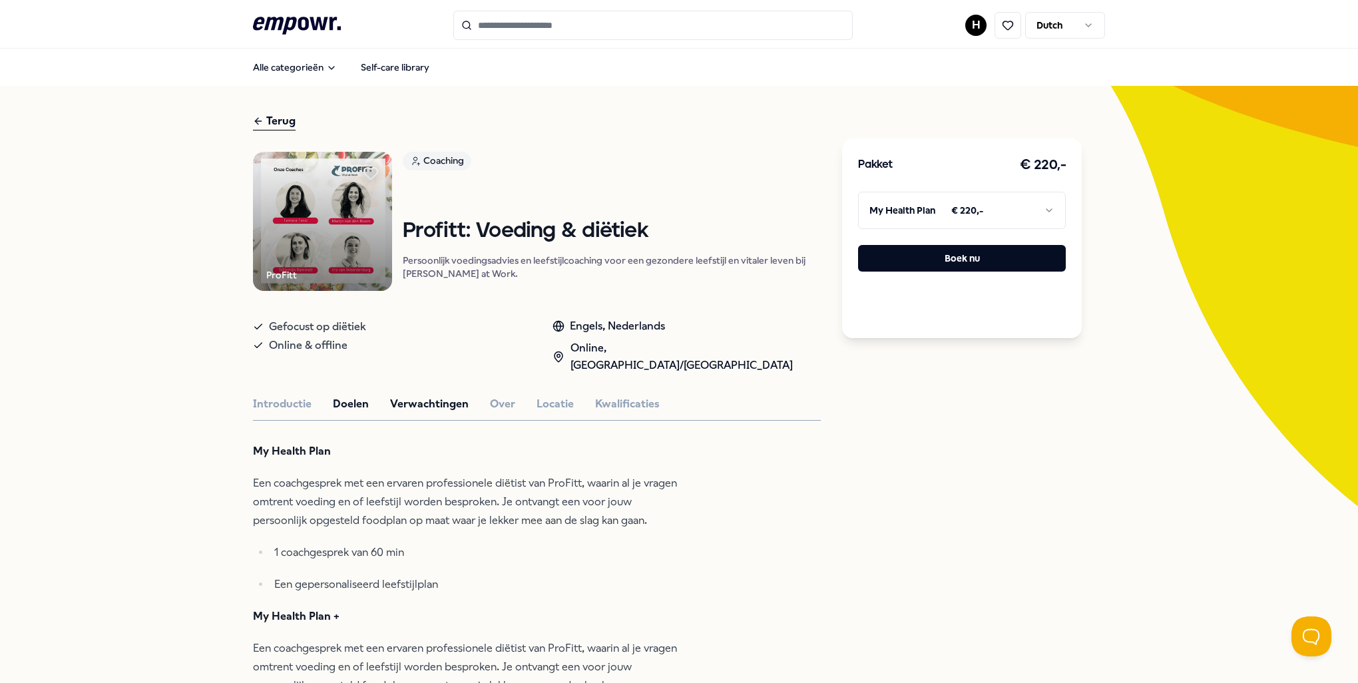
click at [346, 395] on button "Doelen" at bounding box center [351, 403] width 36 height 17
